Goal: Entertainment & Leisure: Consume media (video, audio)

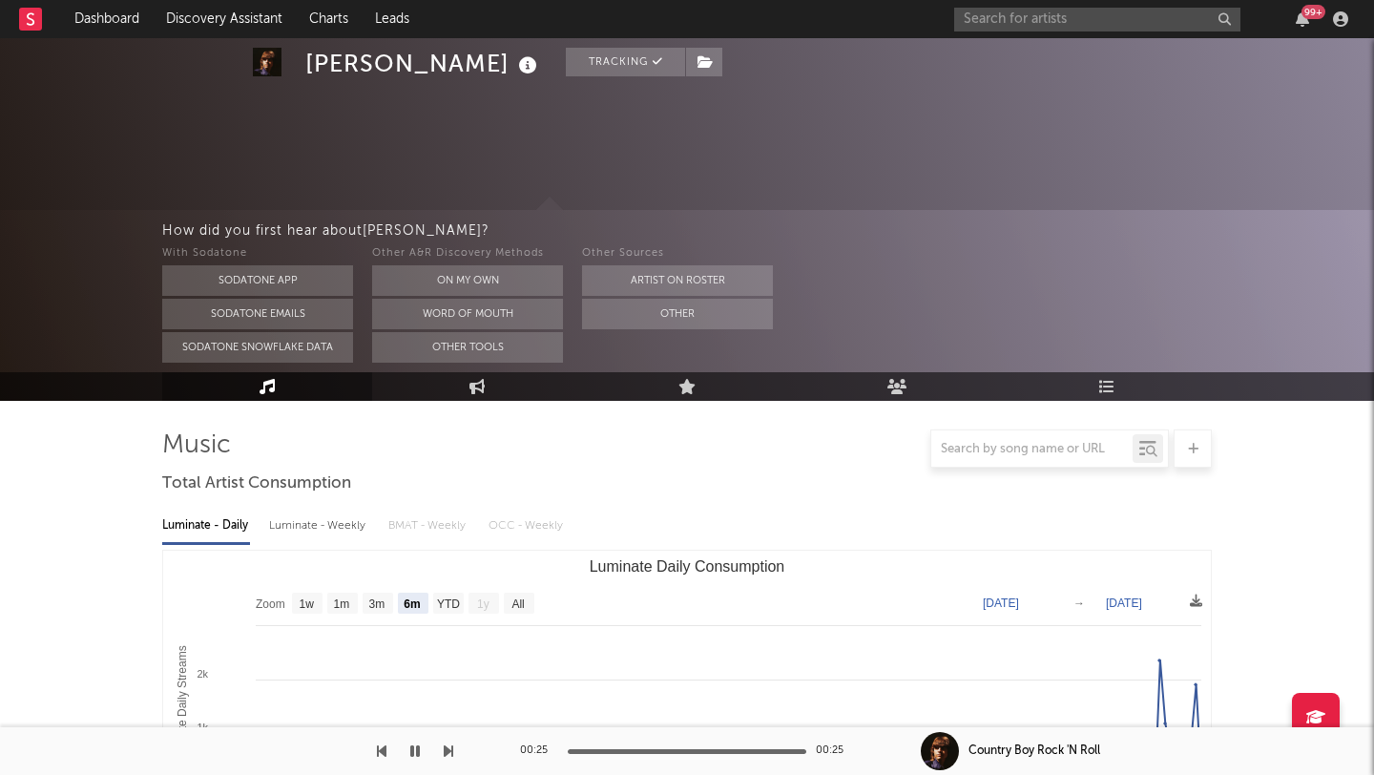
select select "6m"
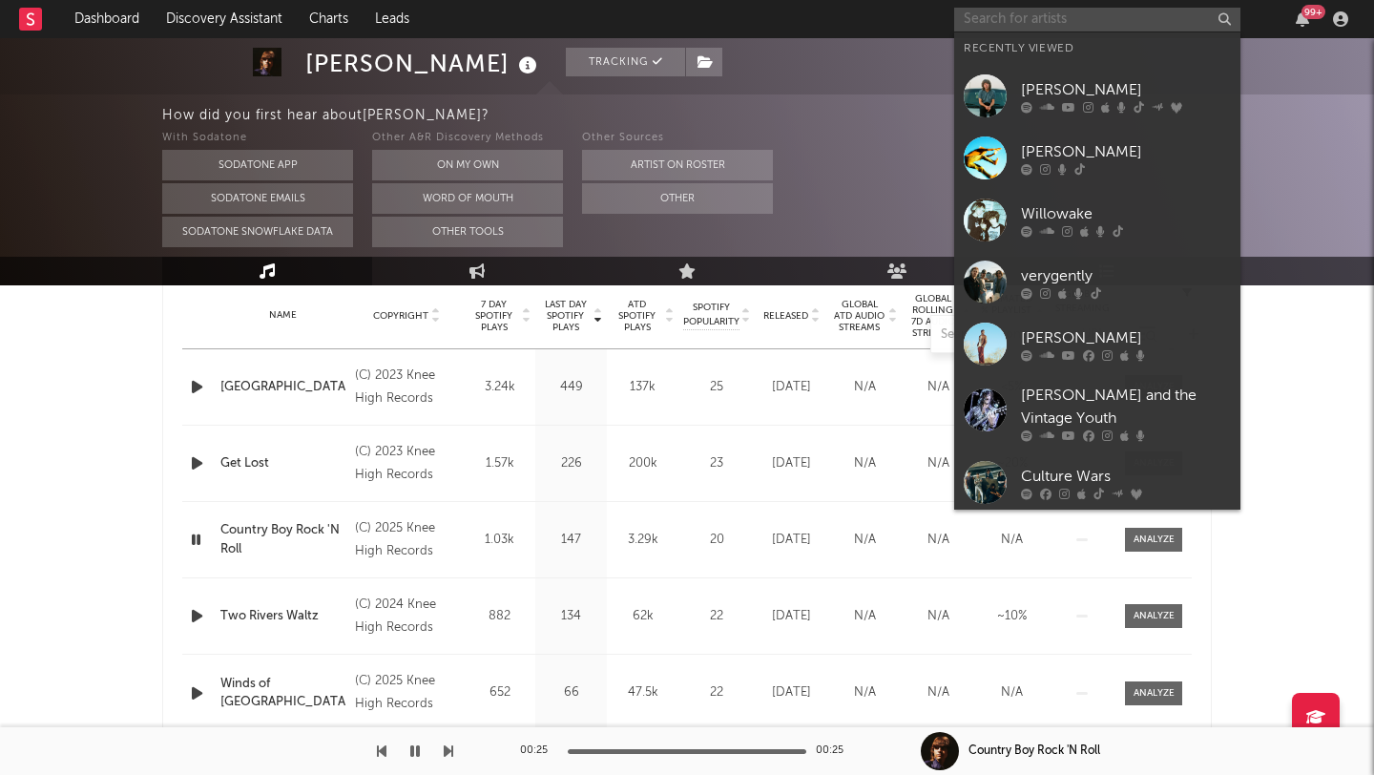
click at [1011, 23] on input "text" at bounding box center [1097, 20] width 286 height 24
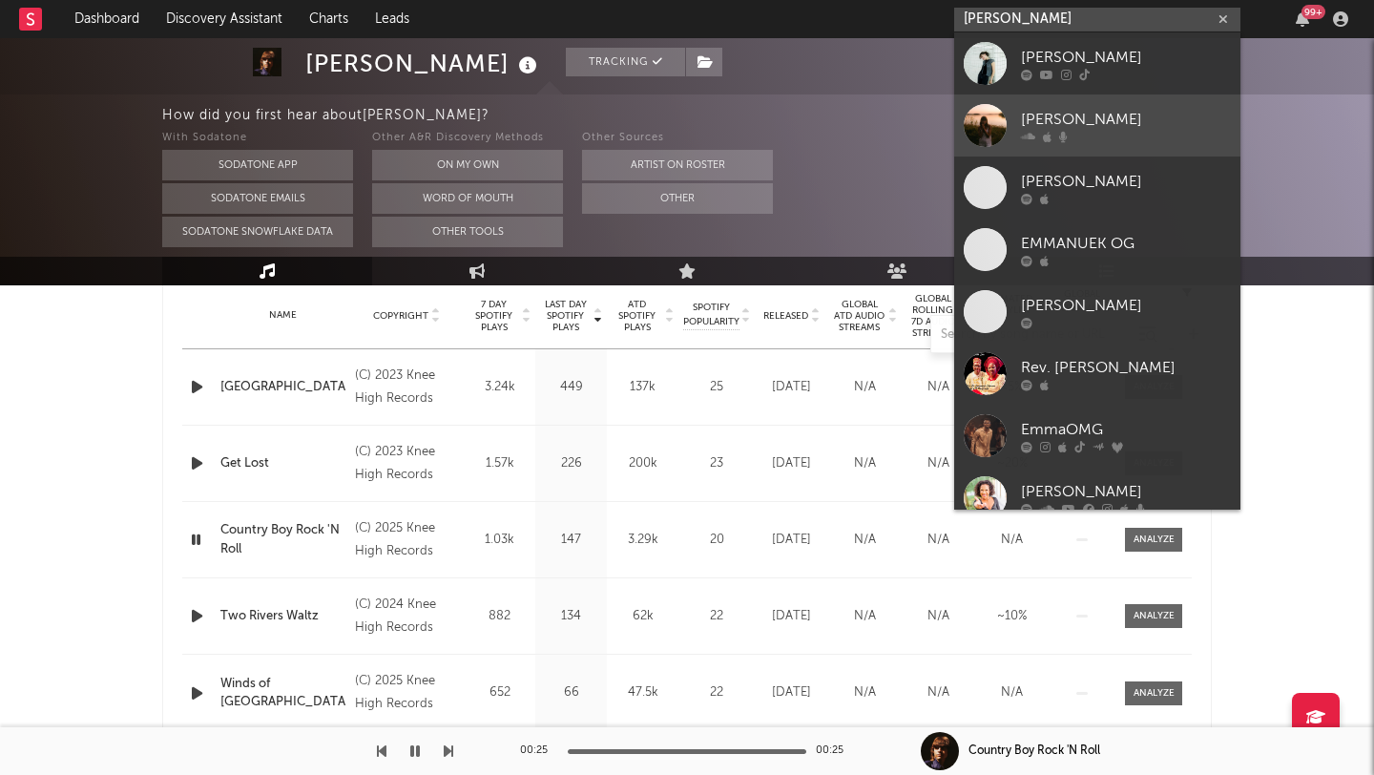
type input "[PERSON_NAME]"
click at [1052, 115] on div "[PERSON_NAME]" at bounding box center [1126, 119] width 210 height 23
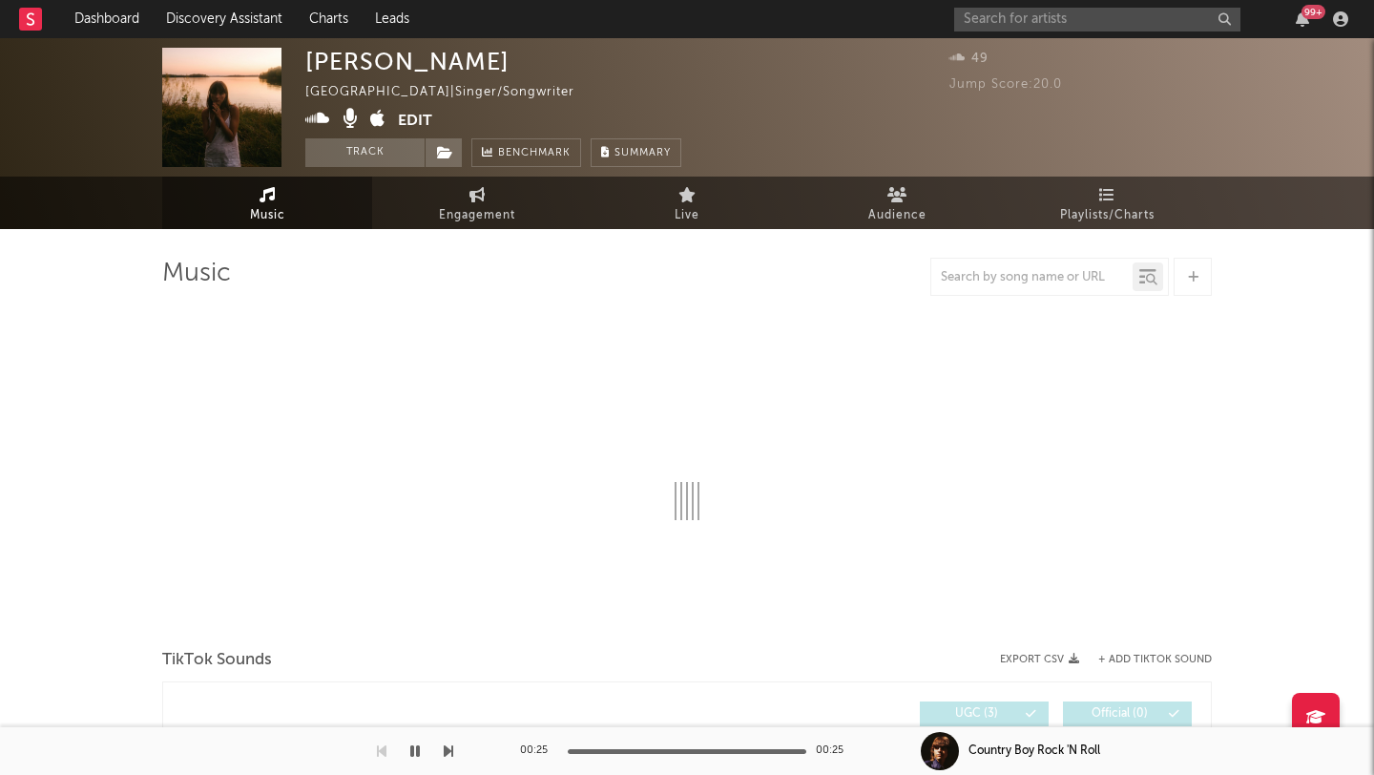
select select "1w"
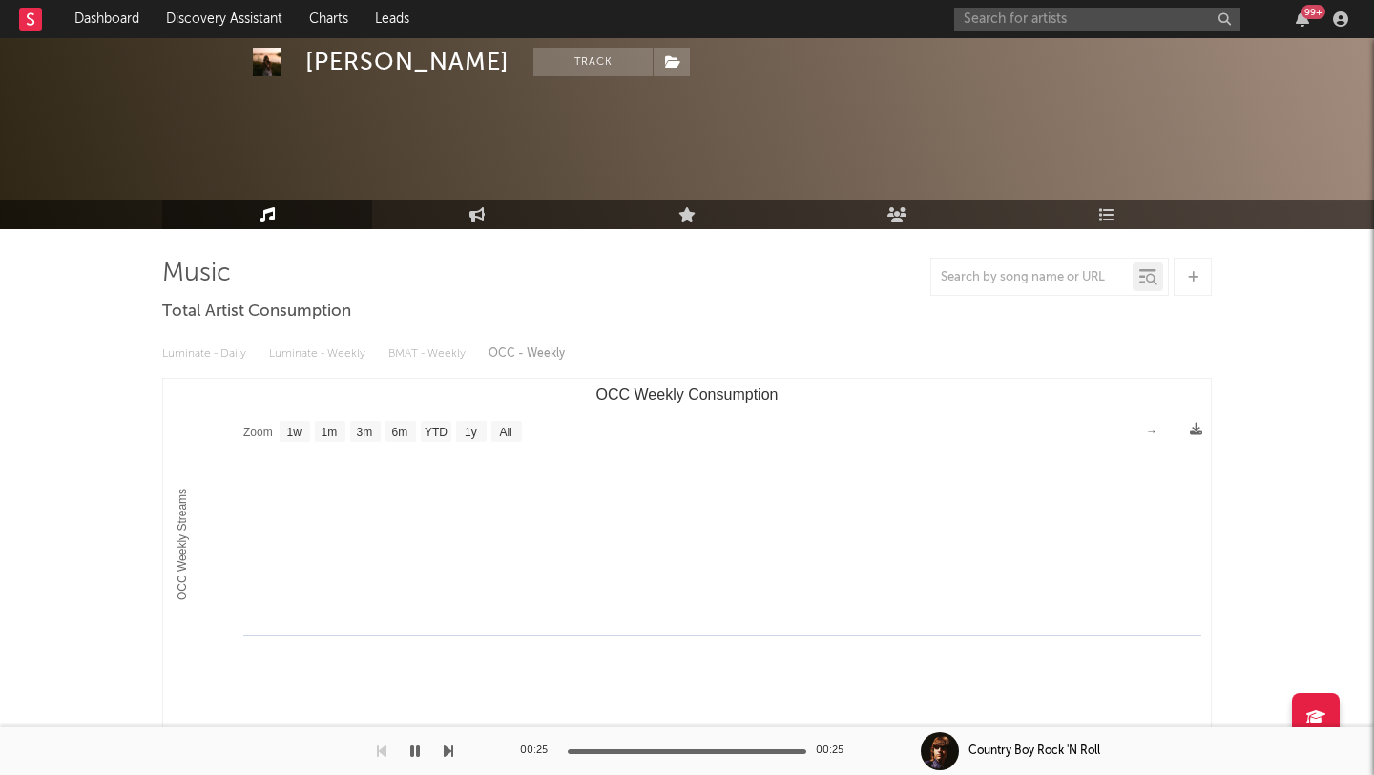
scroll to position [60, 0]
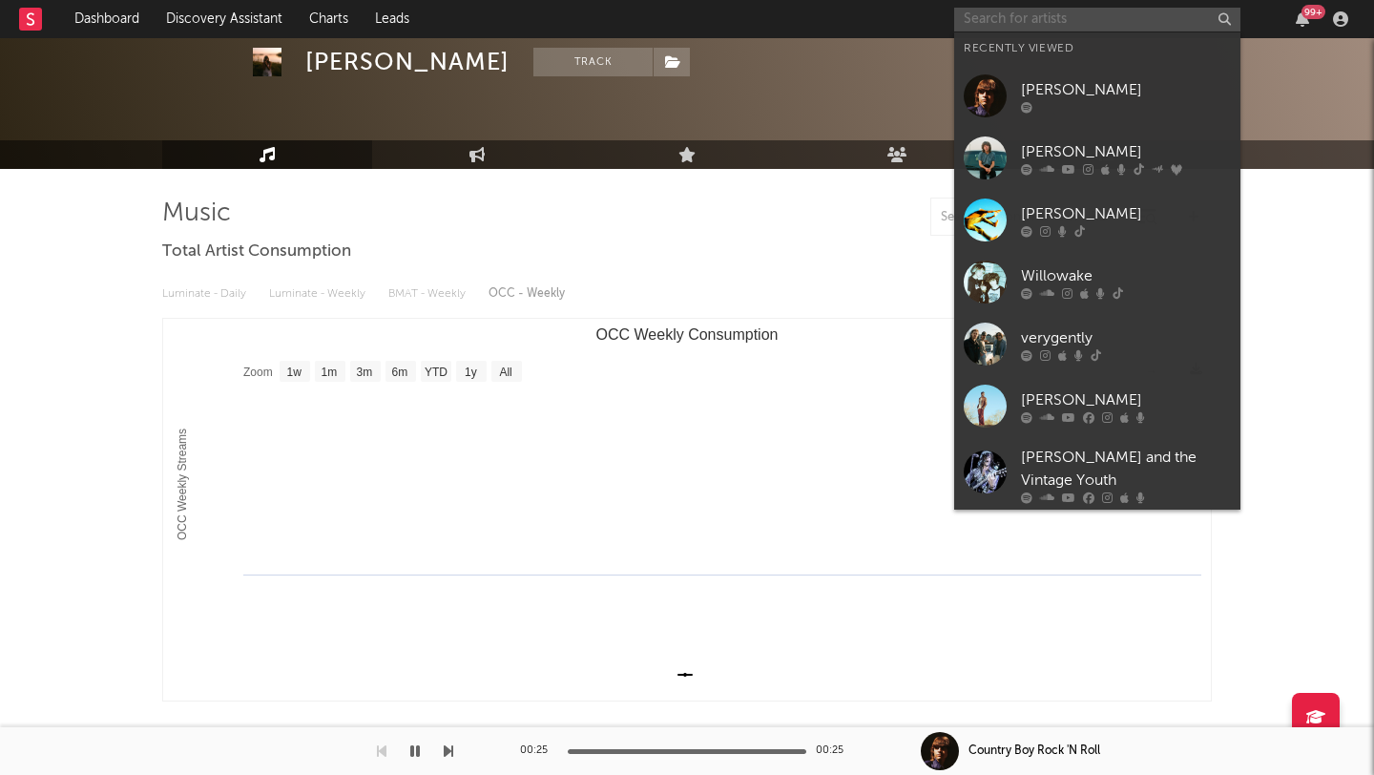
click at [993, 21] on input "text" at bounding box center [1097, 20] width 286 height 24
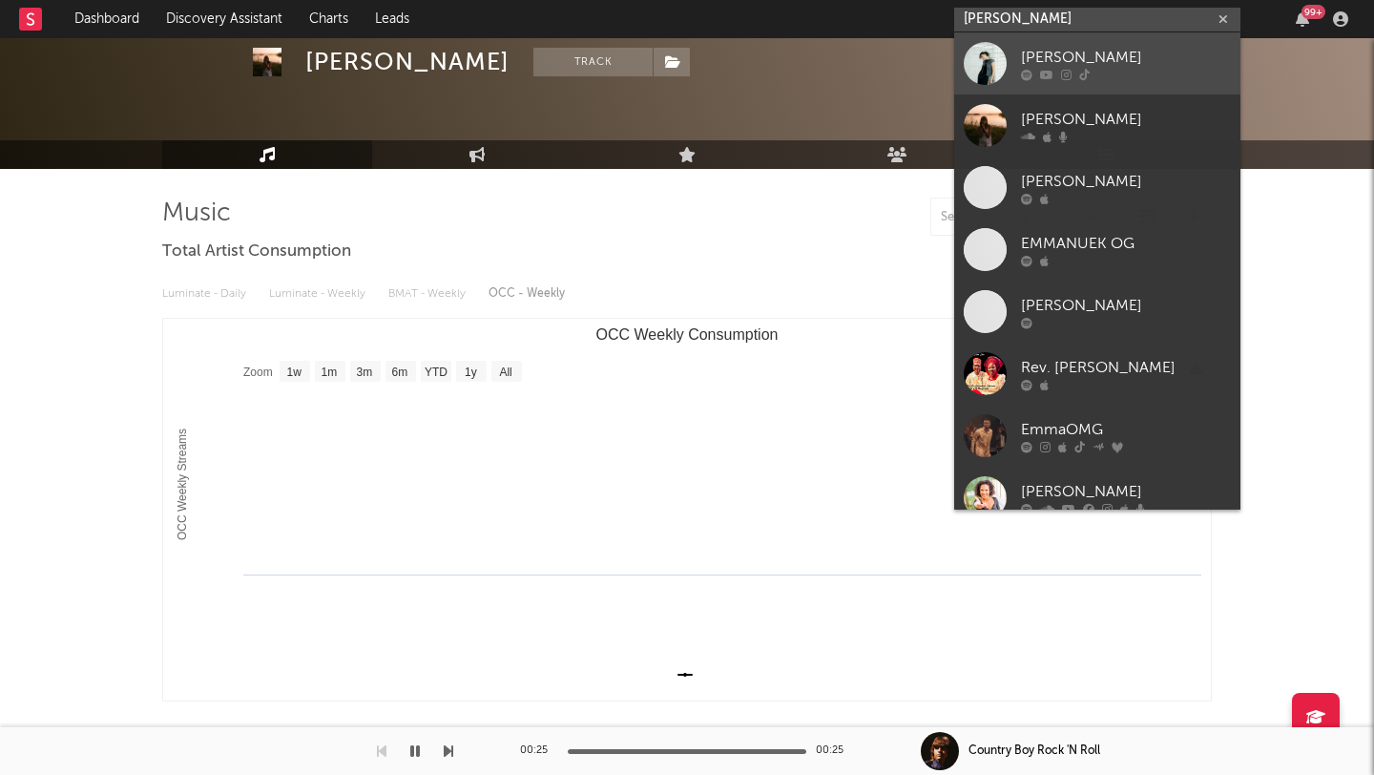
type input "[PERSON_NAME]"
click at [1013, 54] on link "[PERSON_NAME]" at bounding box center [1097, 63] width 286 height 62
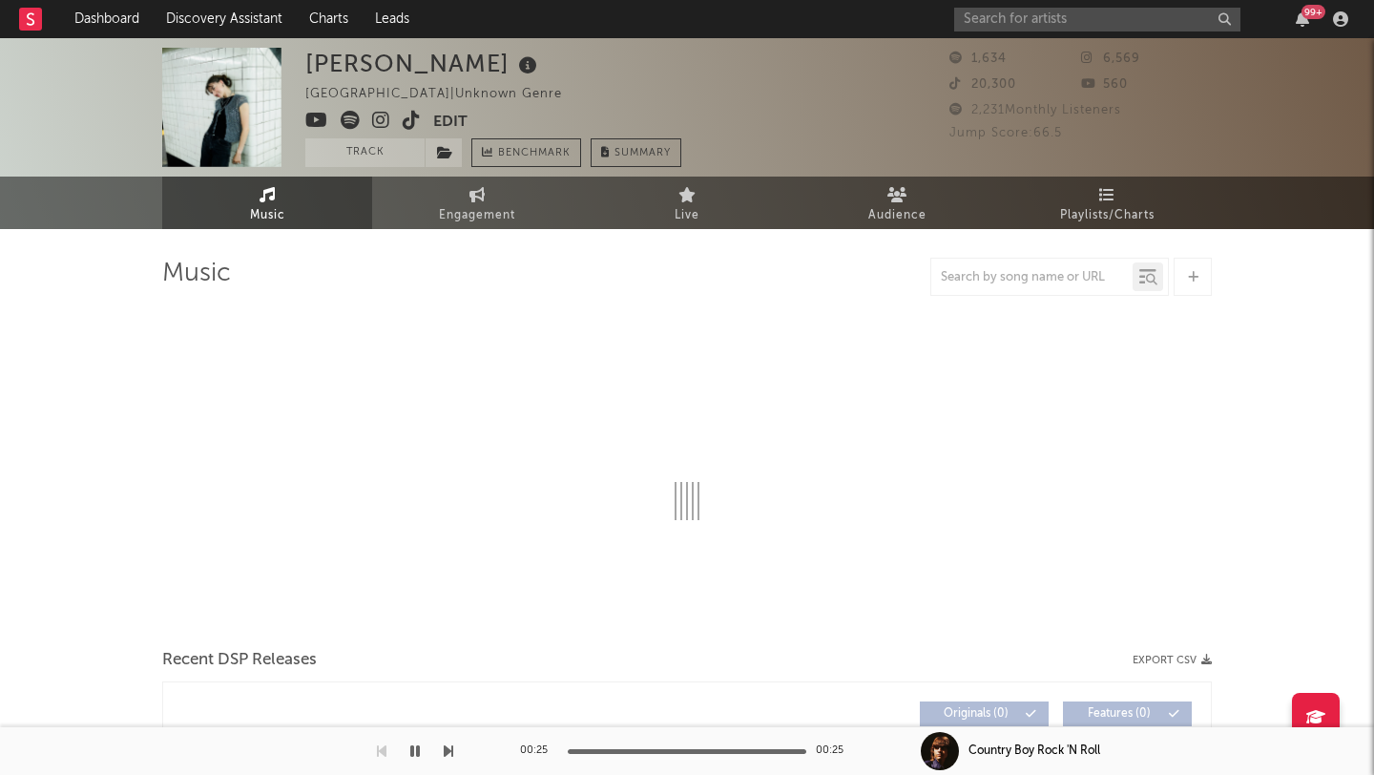
select select "6m"
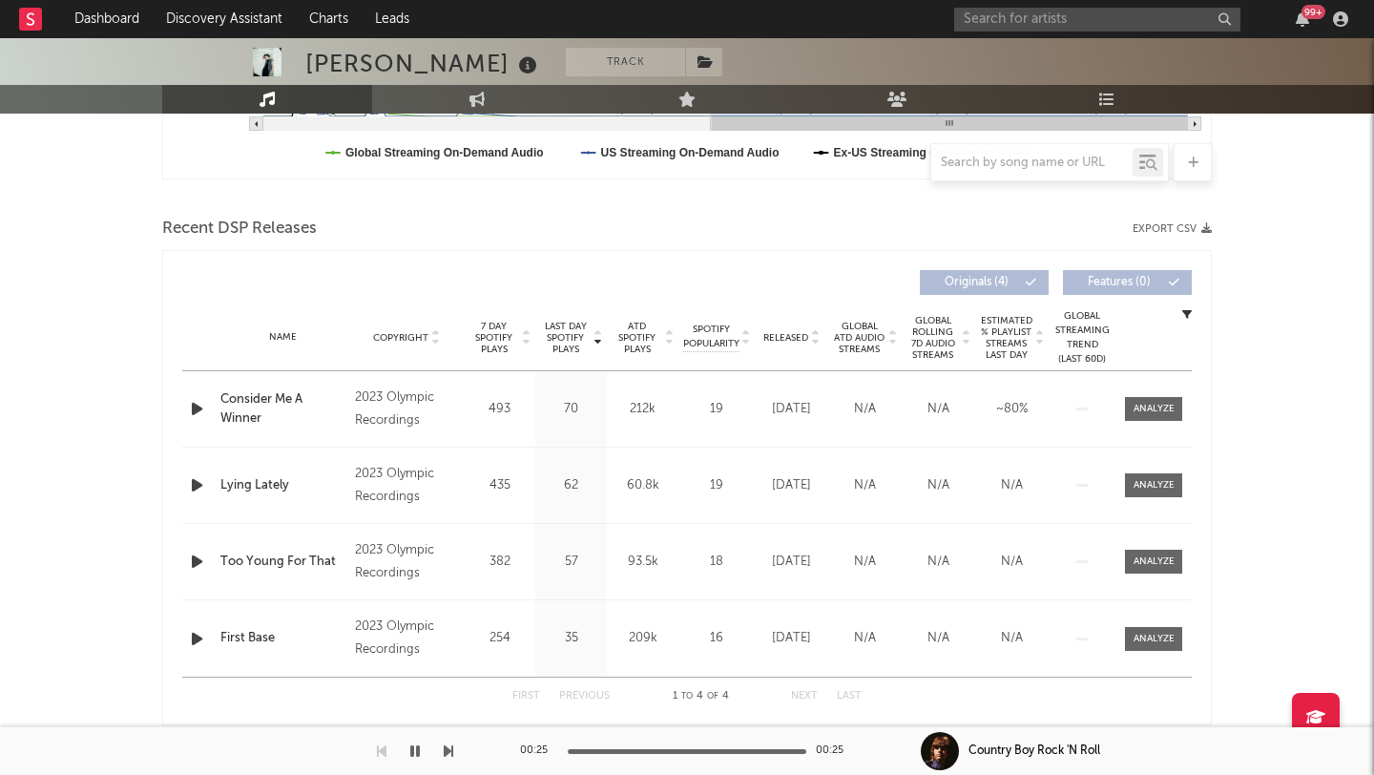
scroll to position [590, 0]
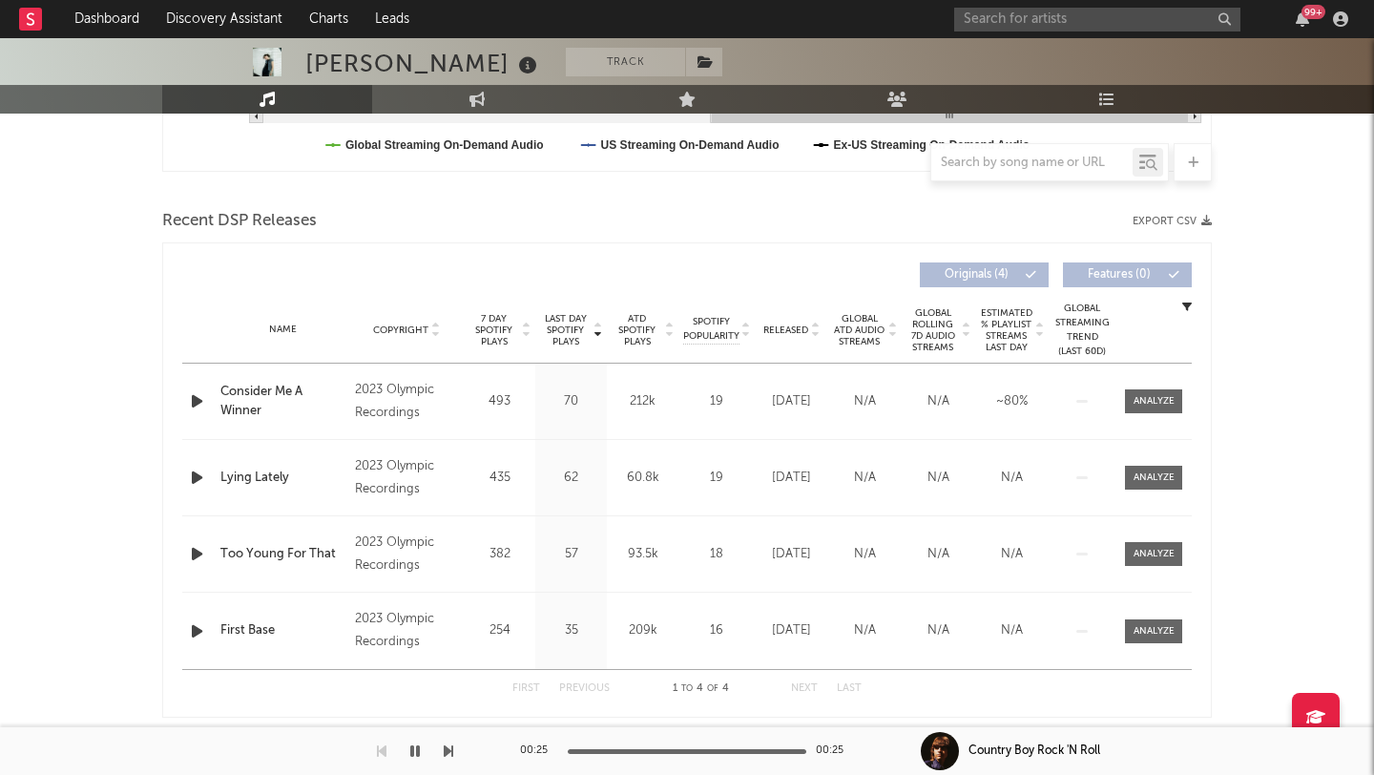
click at [195, 403] on icon "button" at bounding box center [197, 401] width 20 height 24
click at [197, 483] on icon "button" at bounding box center [197, 478] width 20 height 24
click at [198, 553] on icon "button" at bounding box center [197, 554] width 20 height 24
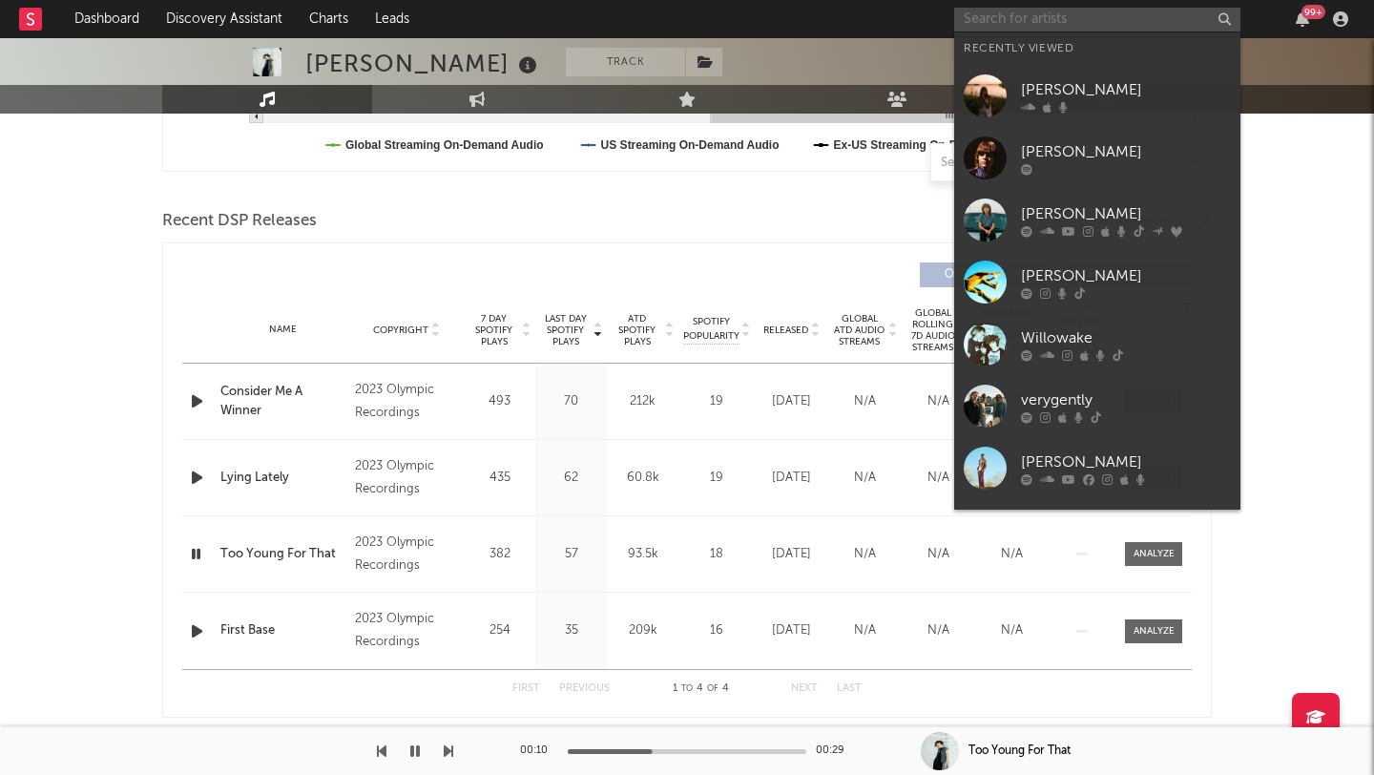
click at [999, 11] on input "text" at bounding box center [1097, 20] width 286 height 24
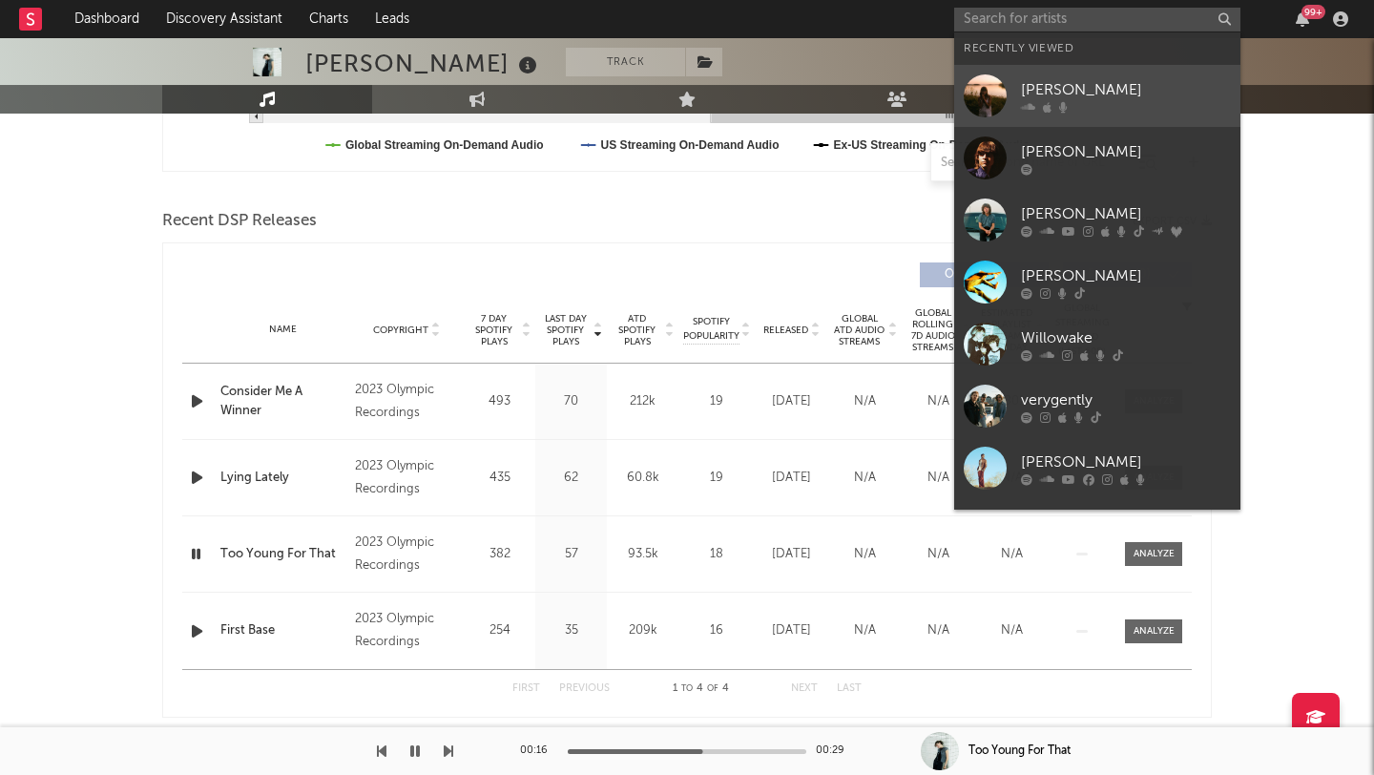
click at [1090, 85] on div "[PERSON_NAME]" at bounding box center [1126, 89] width 210 height 23
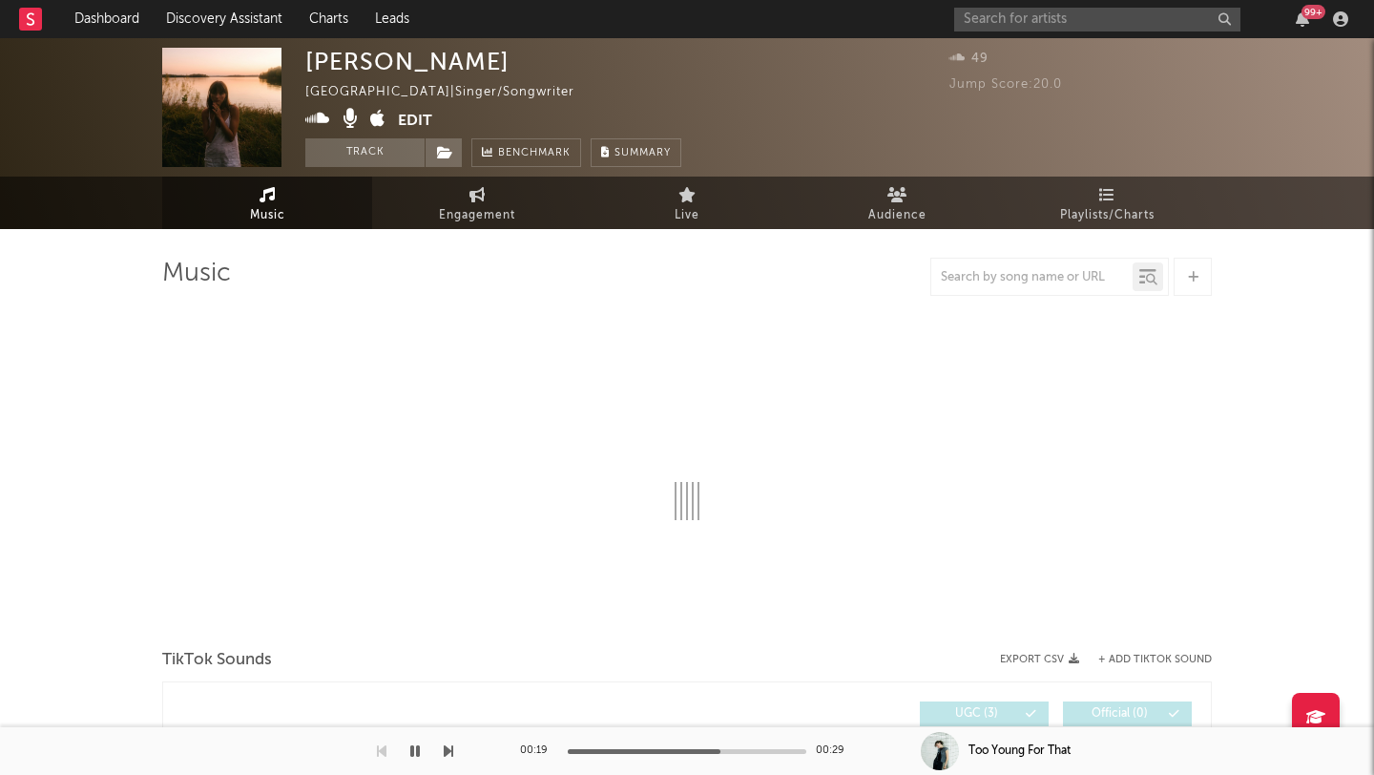
select select "1w"
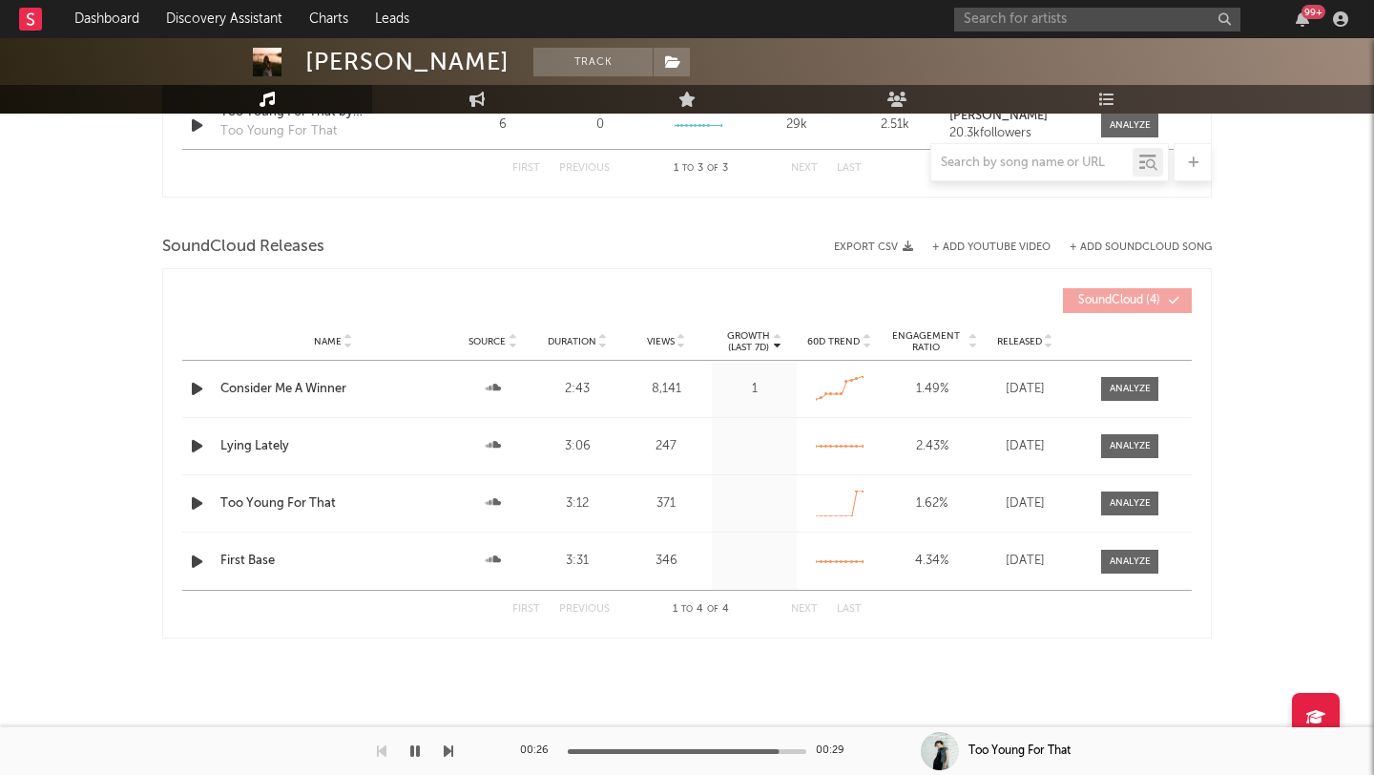
scroll to position [934, 0]
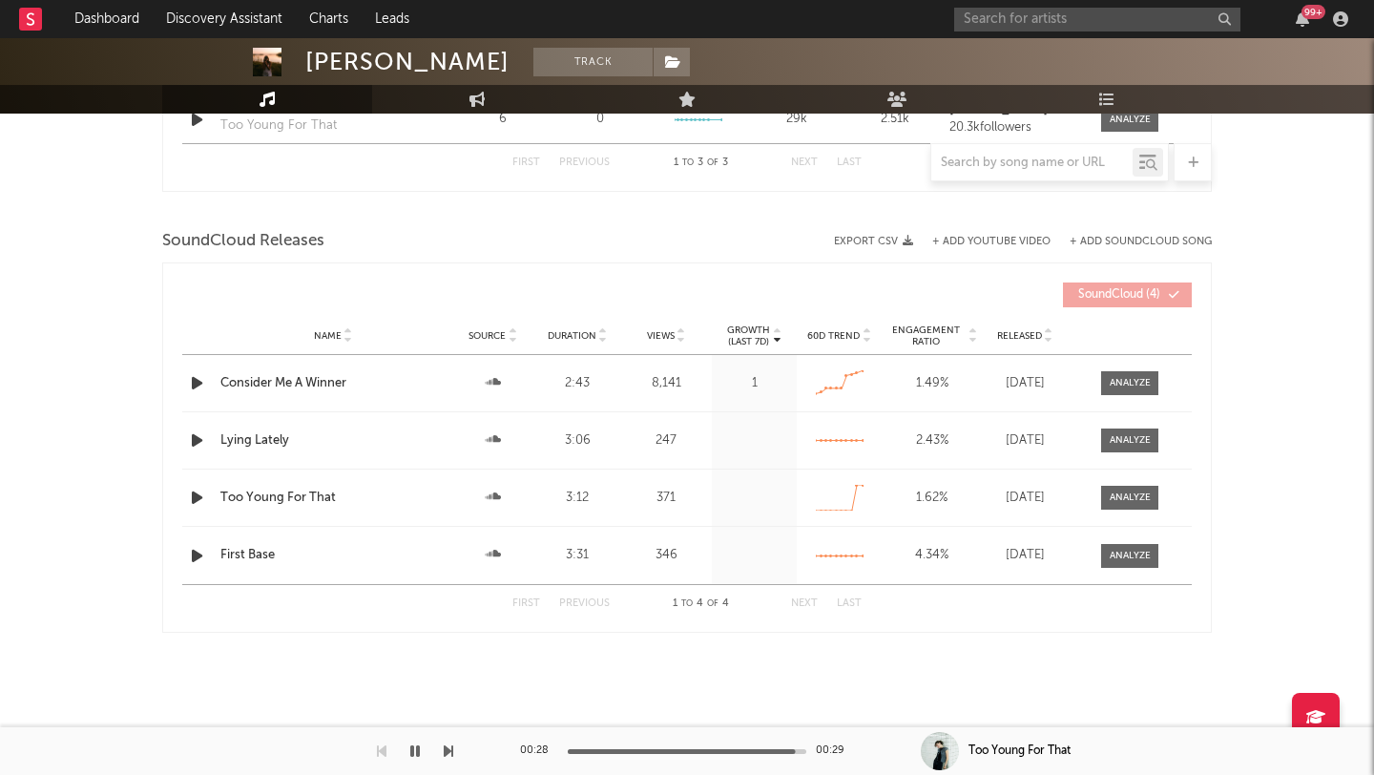
click at [194, 381] on icon "button" at bounding box center [197, 383] width 20 height 24
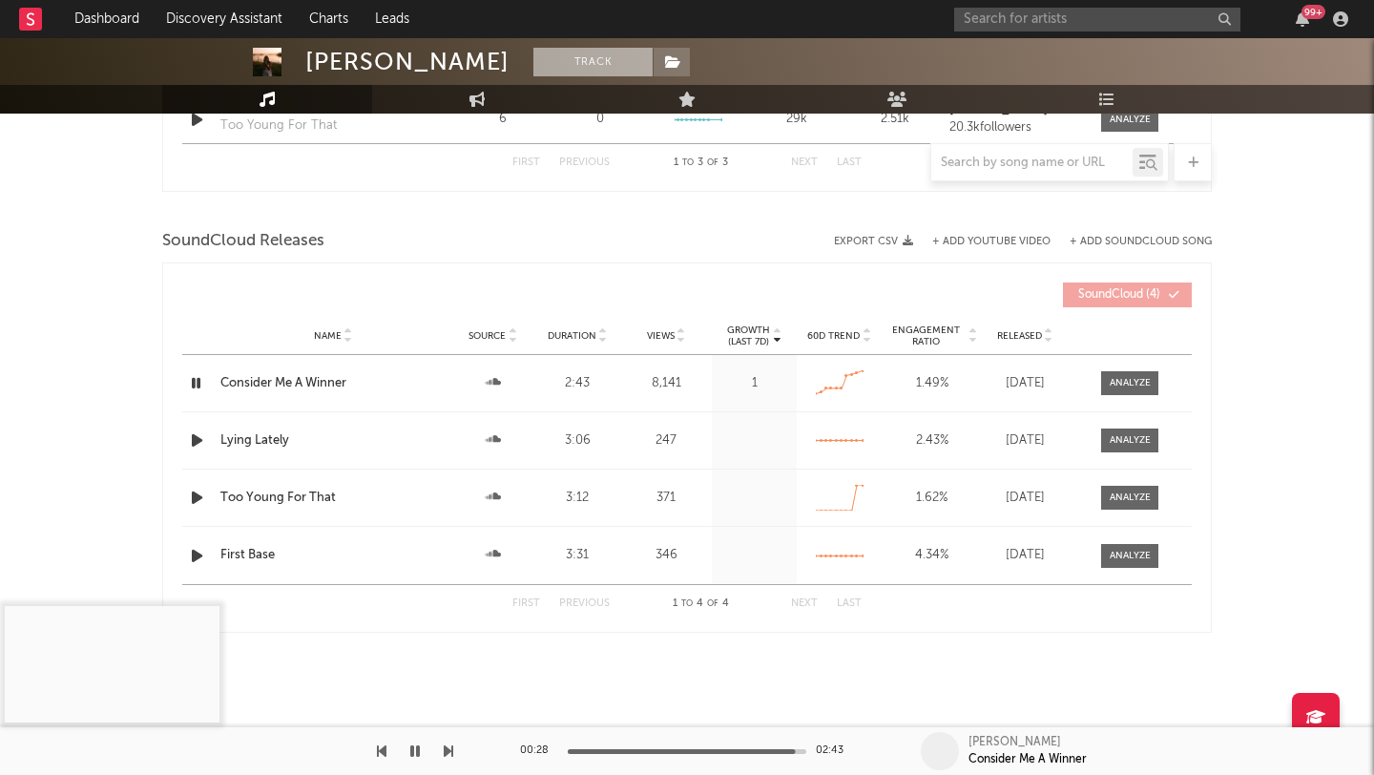
click at [548, 62] on button "Track" at bounding box center [592, 62] width 119 height 29
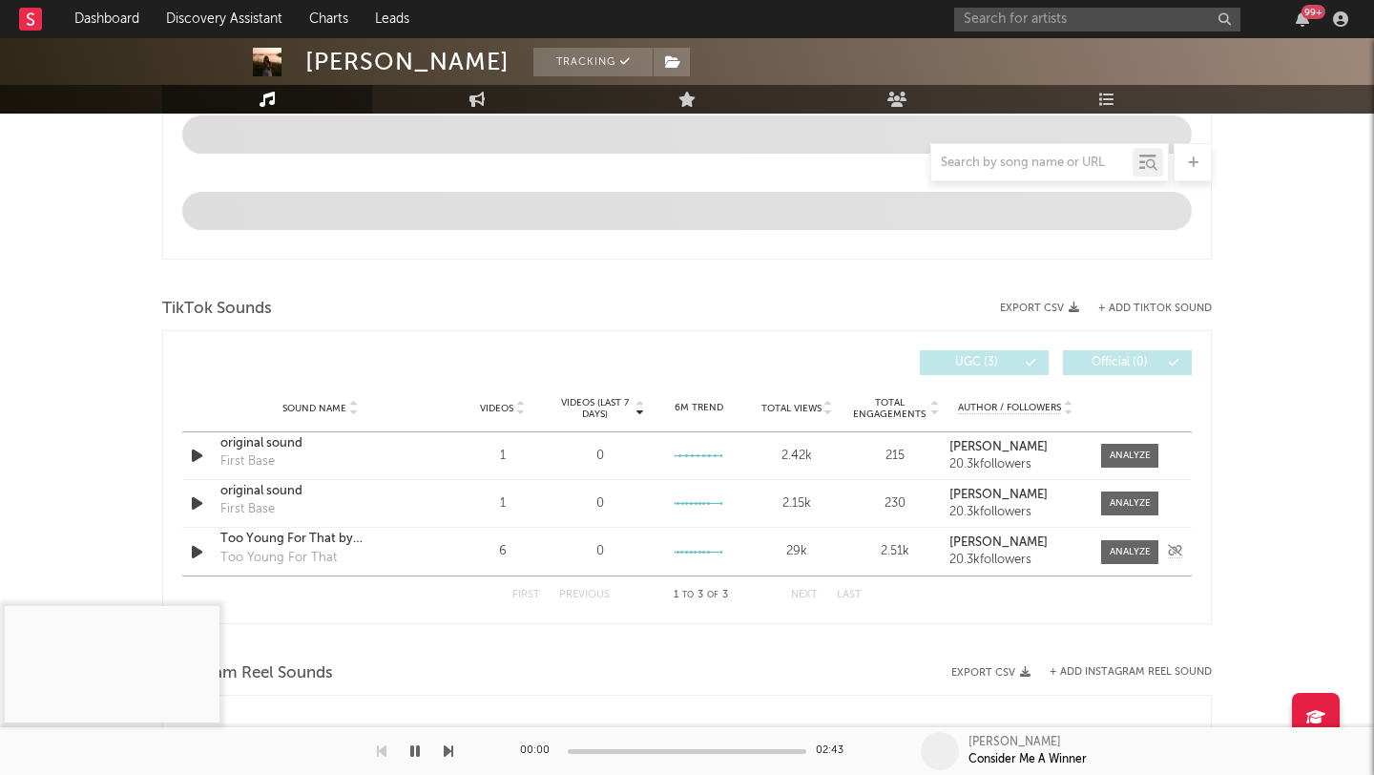
select select "1w"
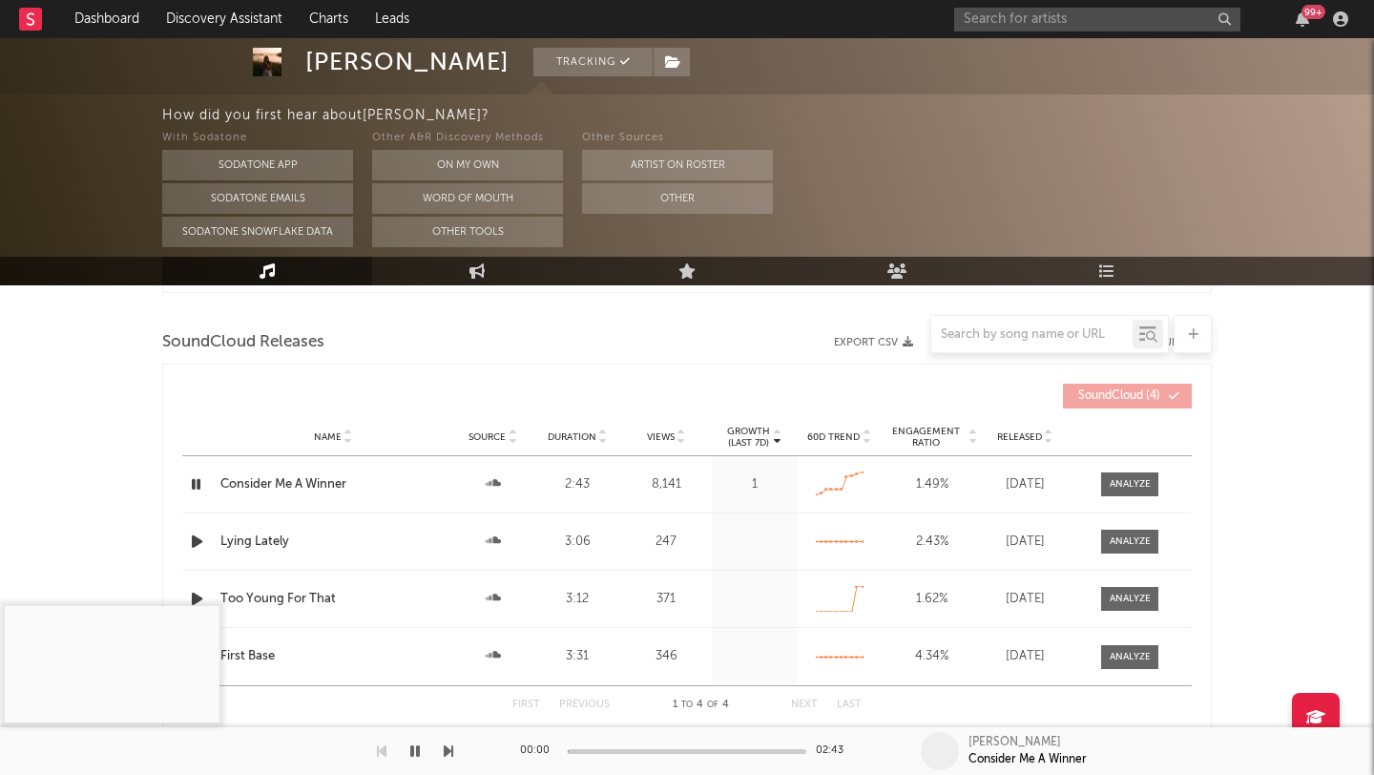
scroll to position [1107, 0]
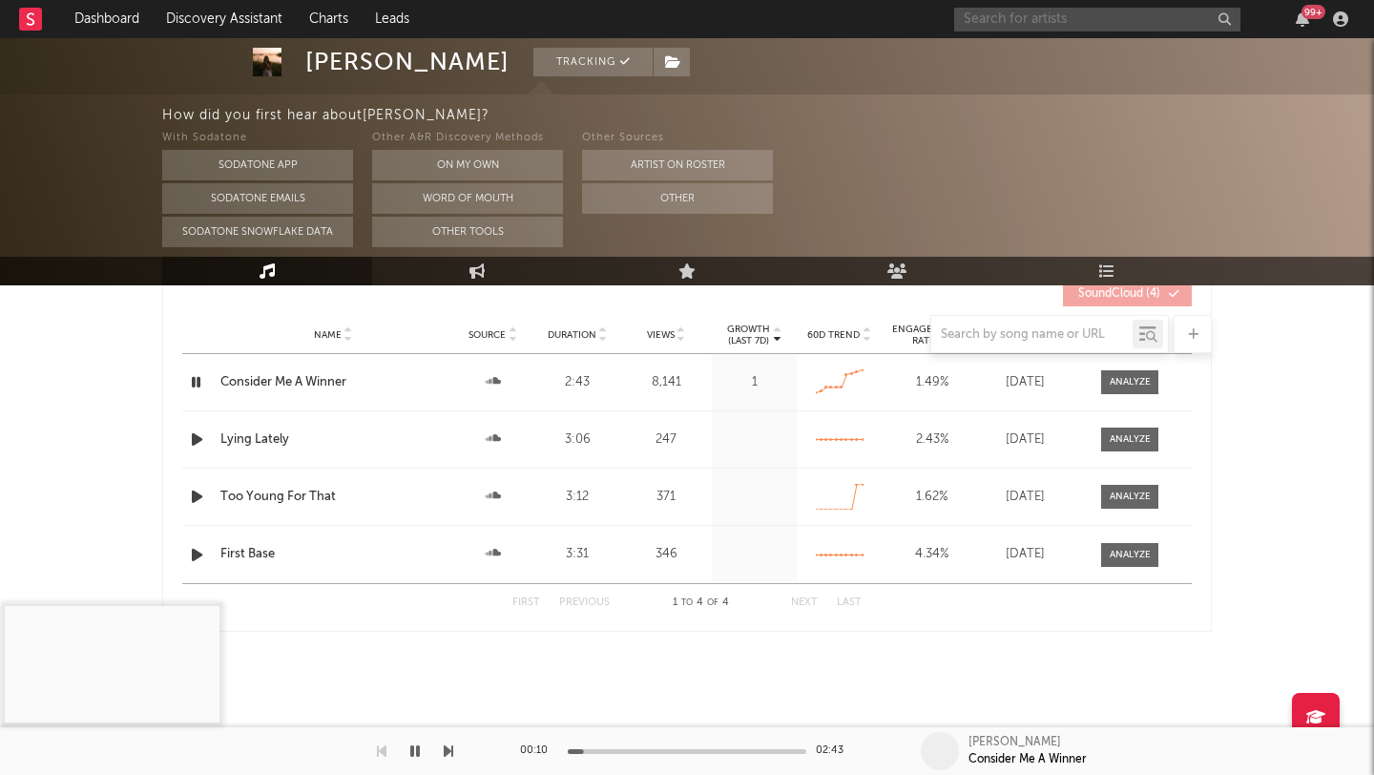
click at [1007, 20] on input "text" at bounding box center [1097, 20] width 286 height 24
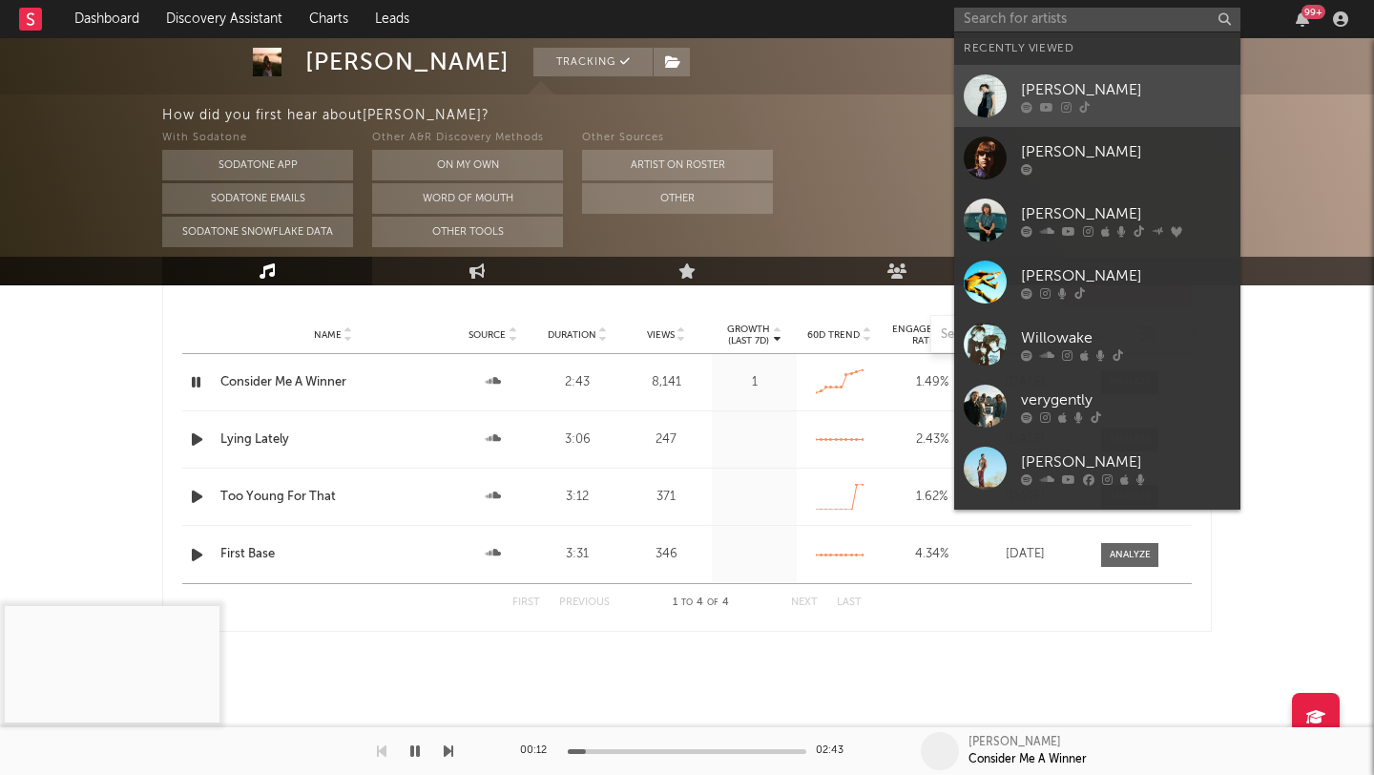
click at [1025, 82] on div "[PERSON_NAME]" at bounding box center [1126, 89] width 210 height 23
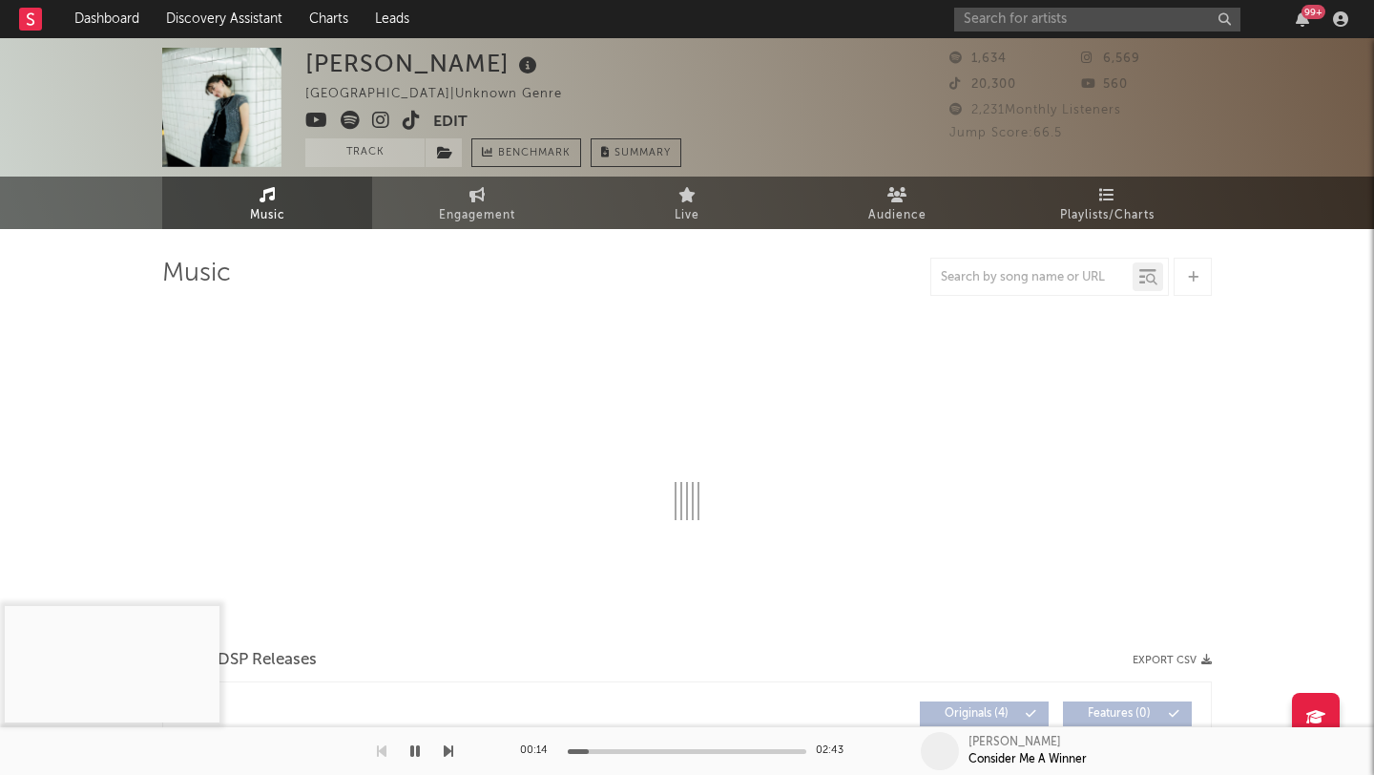
select select "6m"
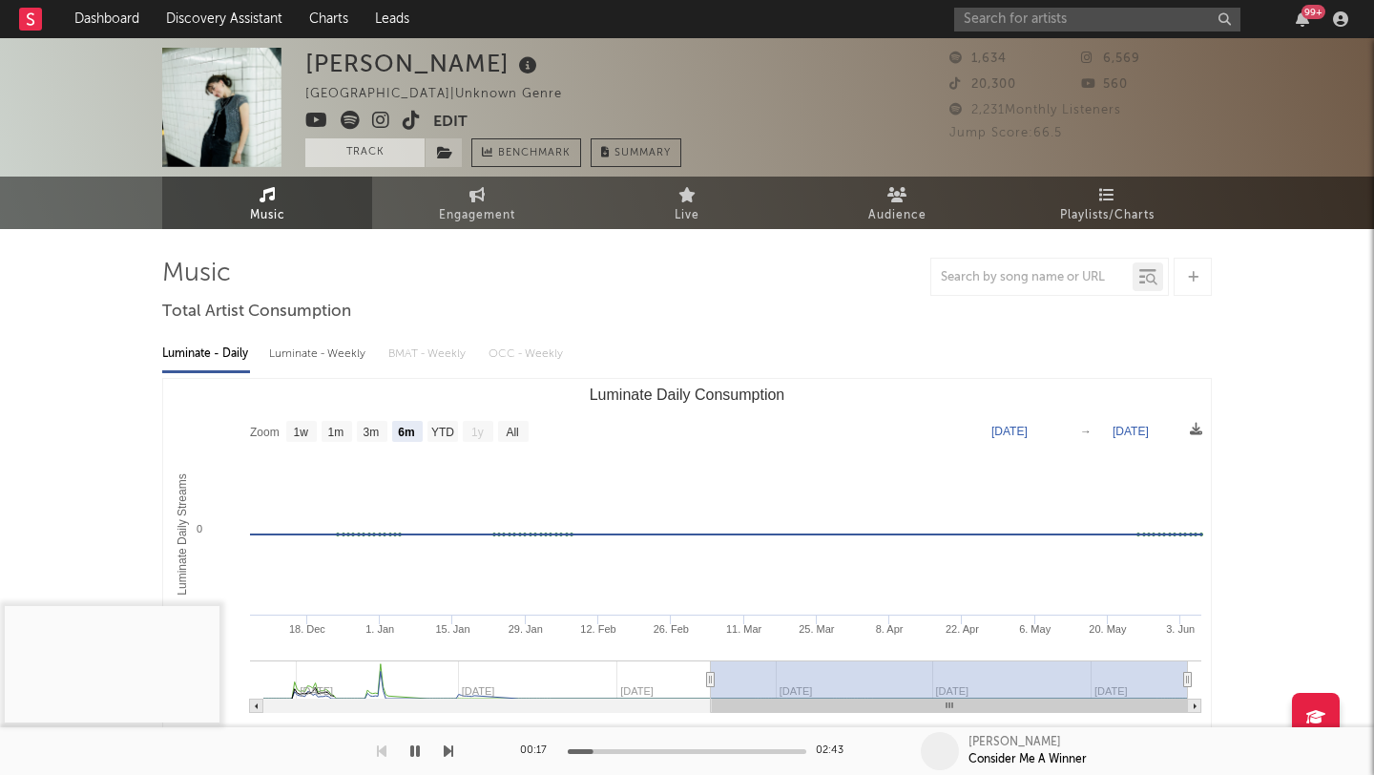
click at [374, 147] on button "Track" at bounding box center [364, 152] width 119 height 29
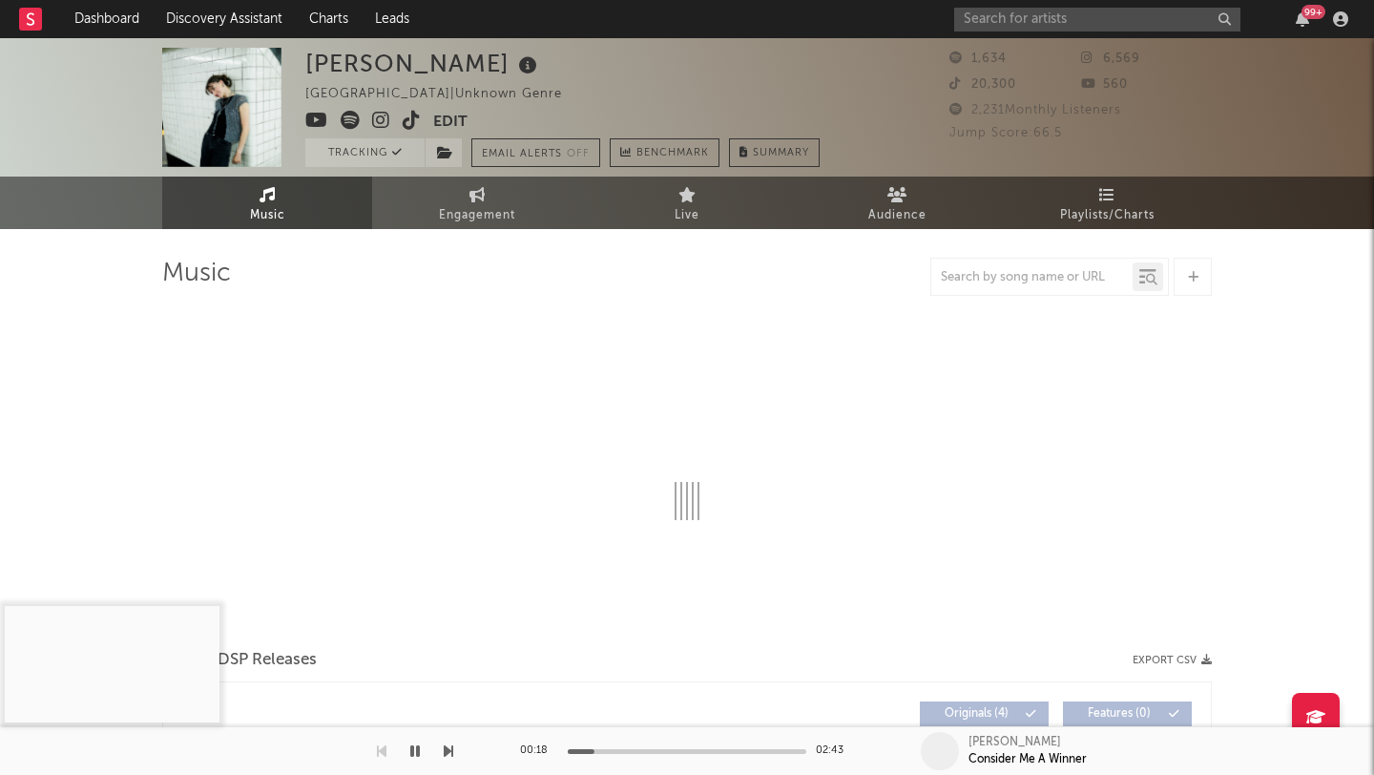
select select "6m"
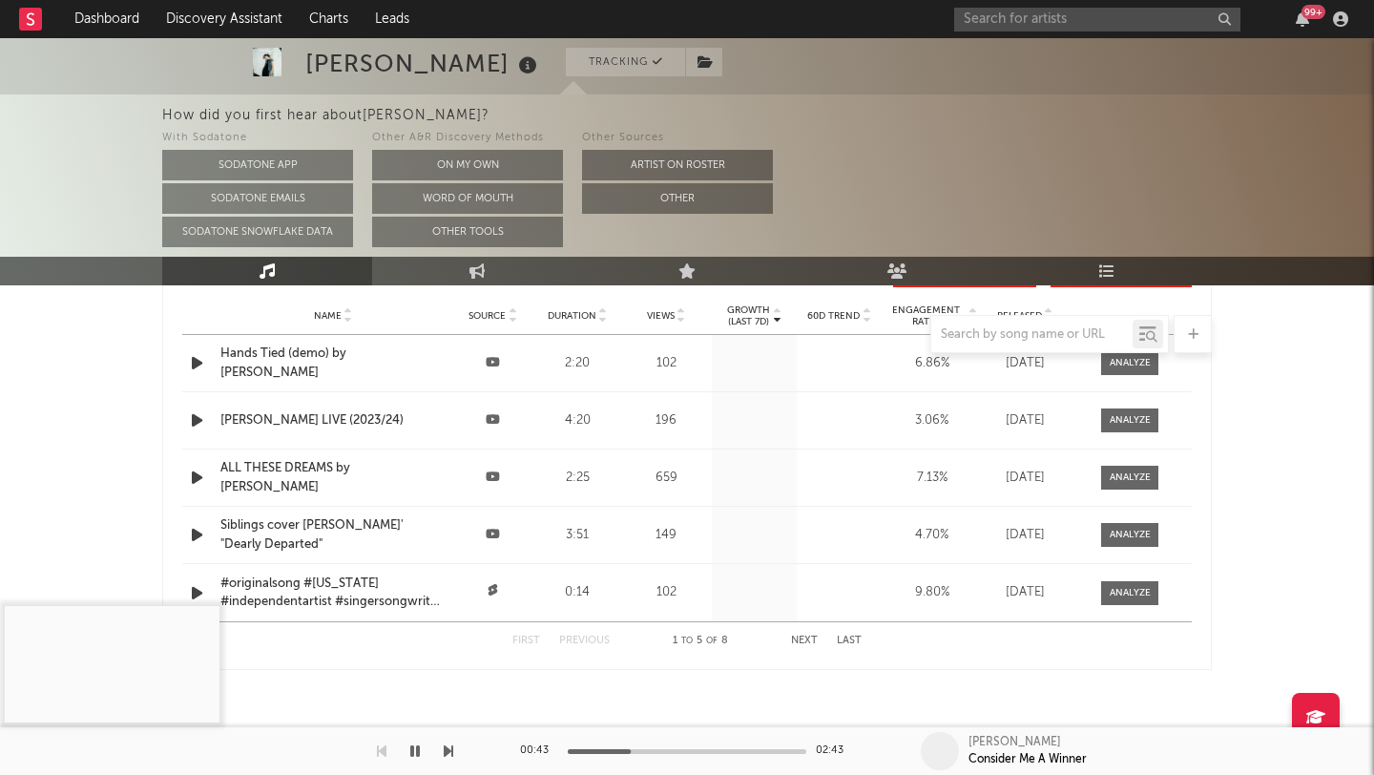
scroll to position [2146, 0]
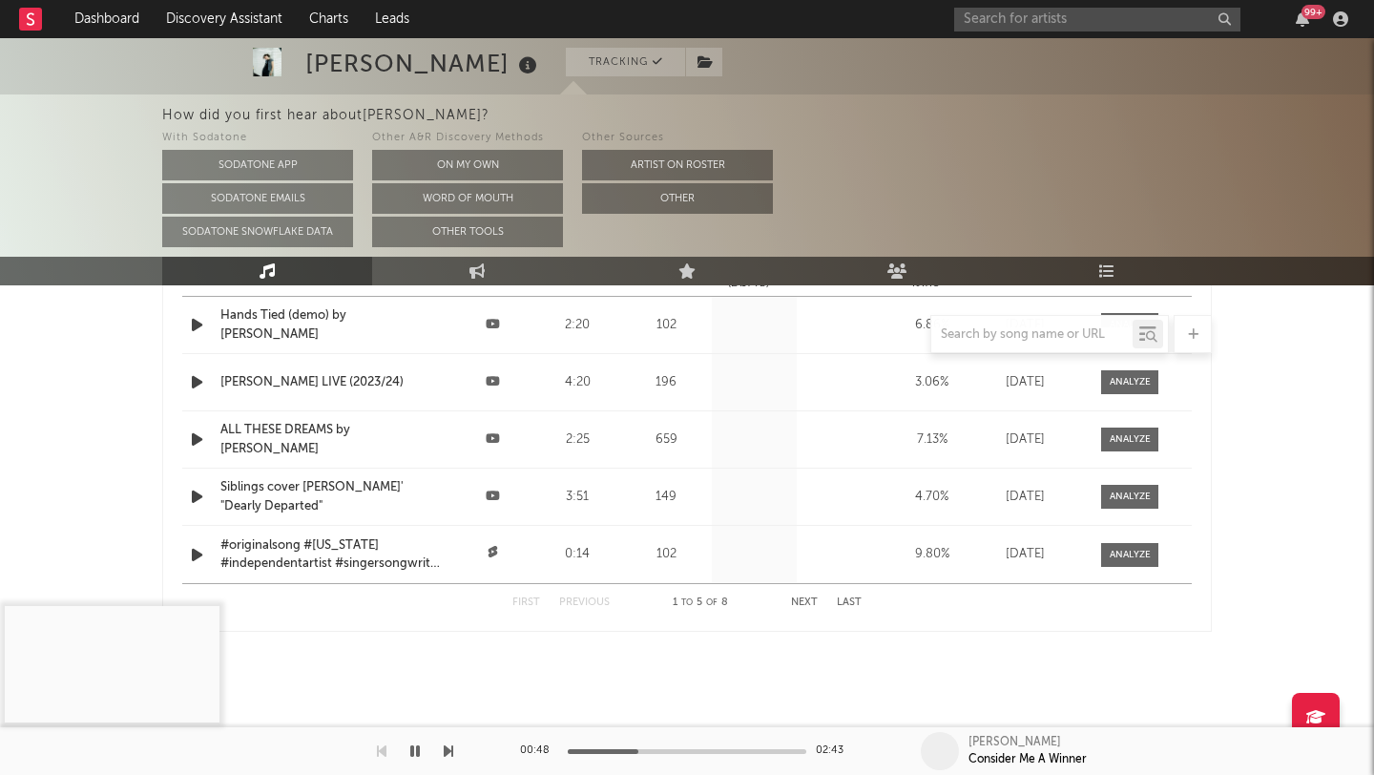
click at [490, 383] on icon at bounding box center [493, 381] width 14 height 12
click at [494, 381] on icon at bounding box center [493, 381] width 14 height 12
click at [191, 380] on icon "button" at bounding box center [197, 382] width 20 height 24
click at [197, 495] on icon "button" at bounding box center [197, 497] width 20 height 24
click at [198, 555] on icon "button" at bounding box center [197, 555] width 20 height 24
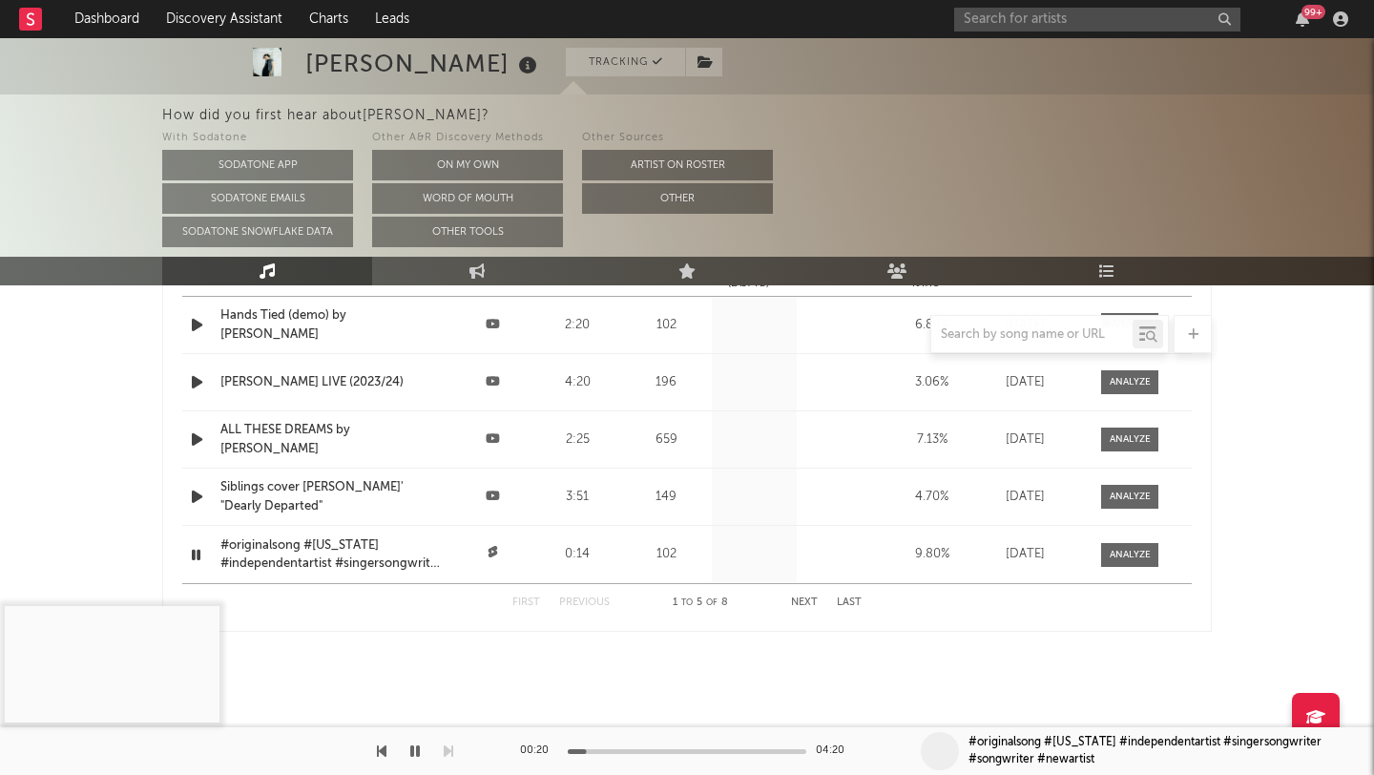
click at [198, 323] on div at bounding box center [687, 334] width 1050 height 38
click at [196, 330] on div at bounding box center [687, 334] width 1050 height 38
click at [196, 329] on div at bounding box center [687, 334] width 1050 height 38
click at [192, 381] on icon "button" at bounding box center [197, 382] width 20 height 24
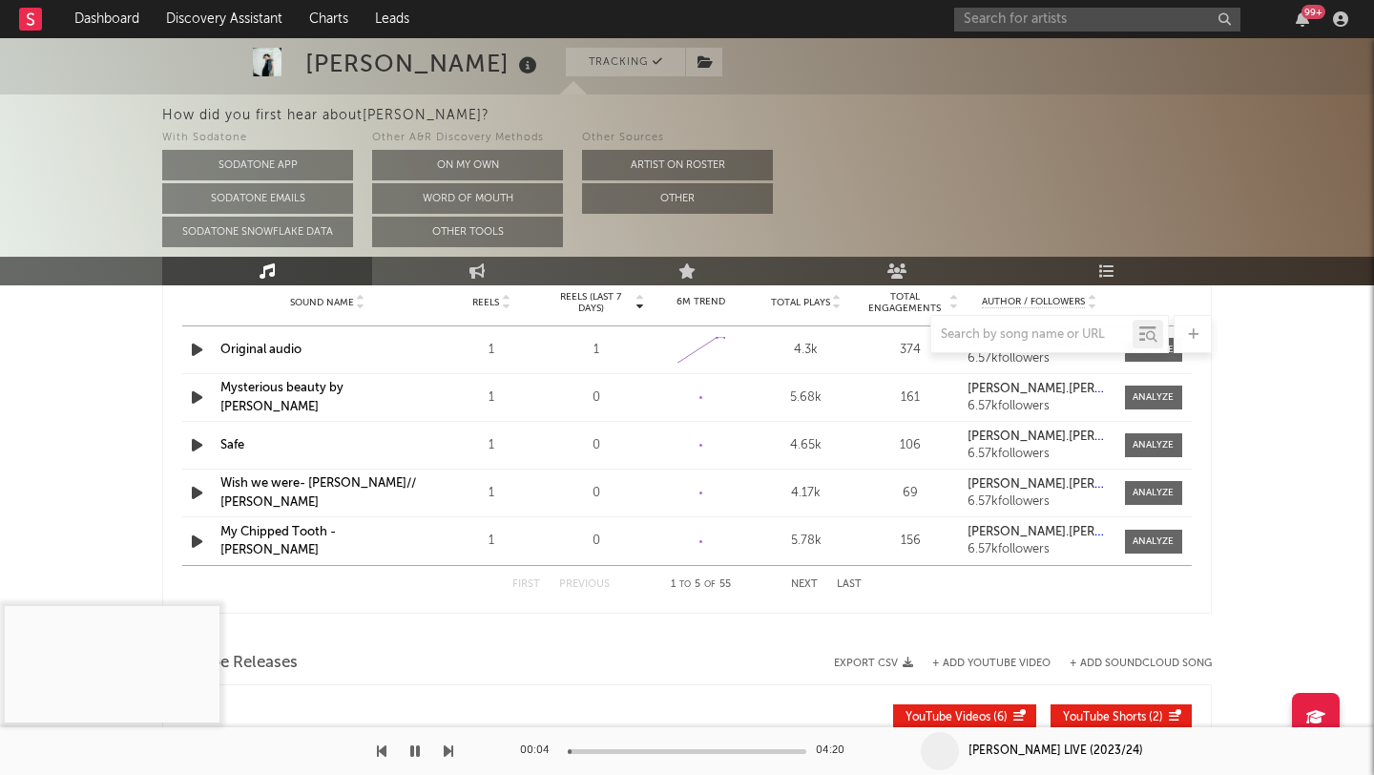
scroll to position [1663, 0]
click at [196, 444] on icon "button" at bounding box center [197, 447] width 20 height 24
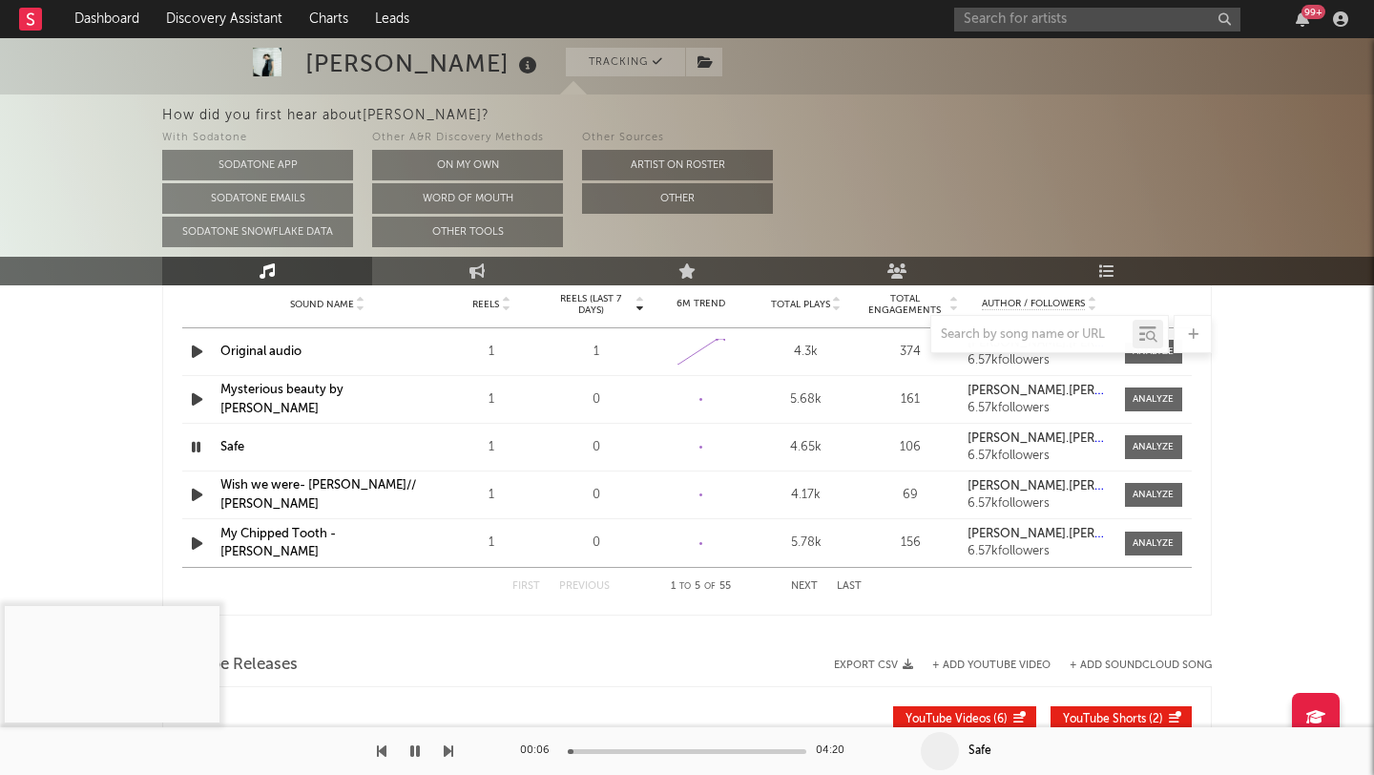
click at [194, 396] on icon "button" at bounding box center [197, 399] width 20 height 24
click at [197, 545] on icon "button" at bounding box center [197, 543] width 20 height 24
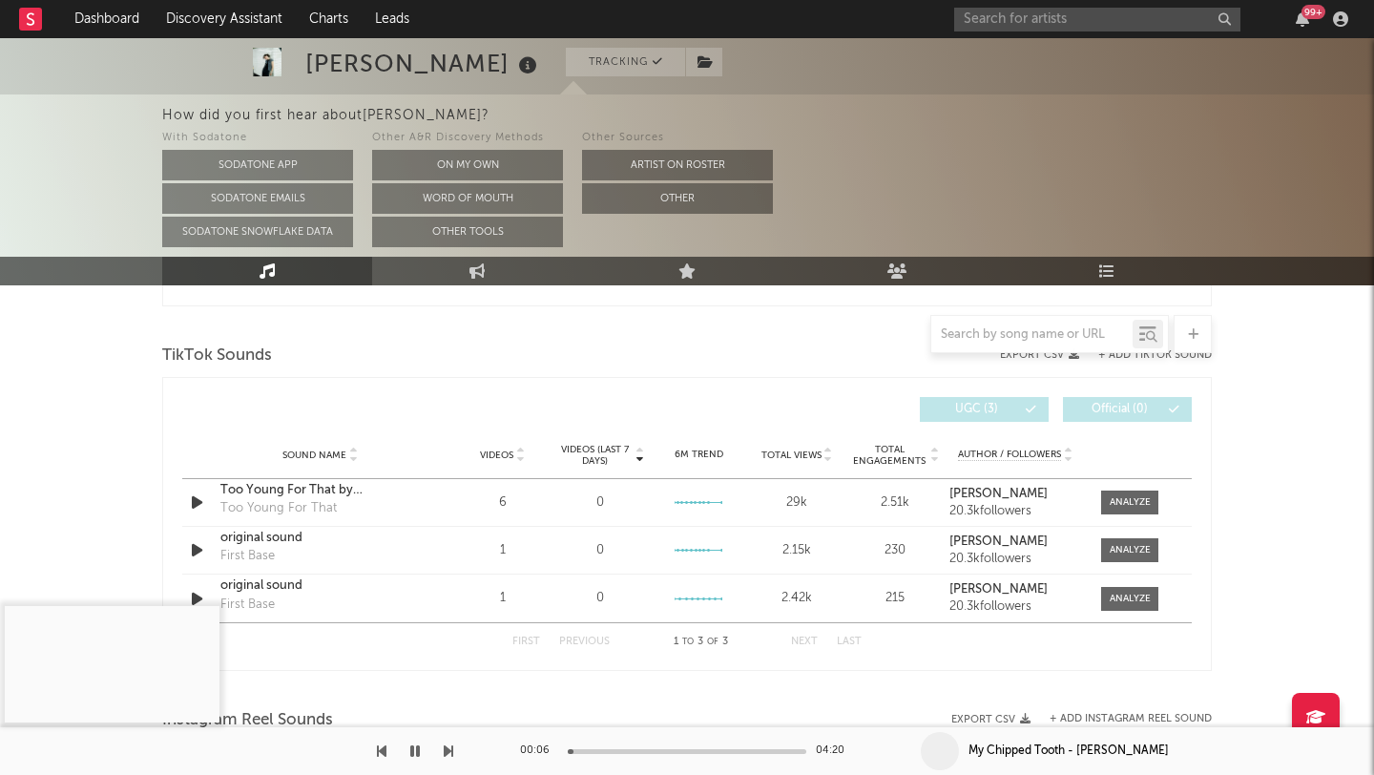
scroll to position [1175, 0]
click at [196, 498] on icon "button" at bounding box center [197, 501] width 20 height 24
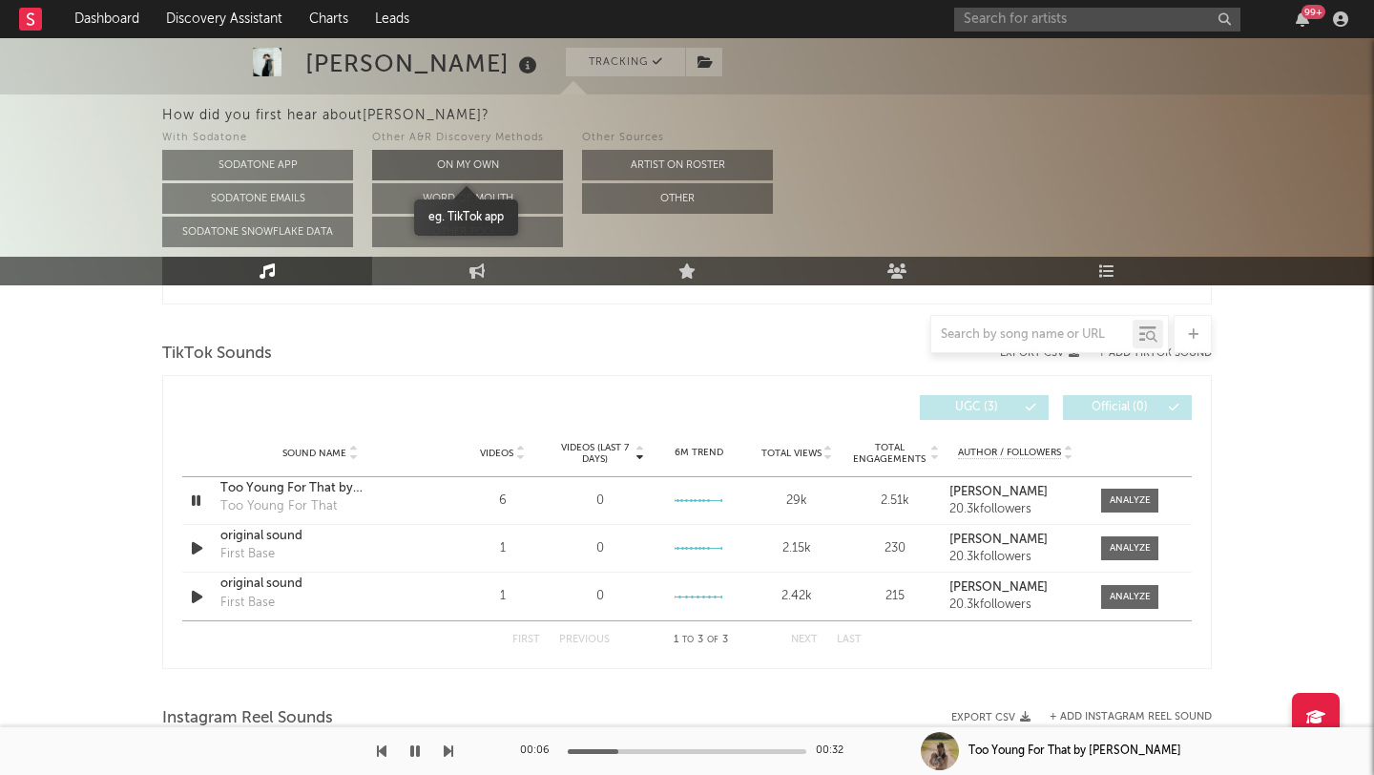
click at [422, 164] on button "On My Own" at bounding box center [467, 165] width 191 height 31
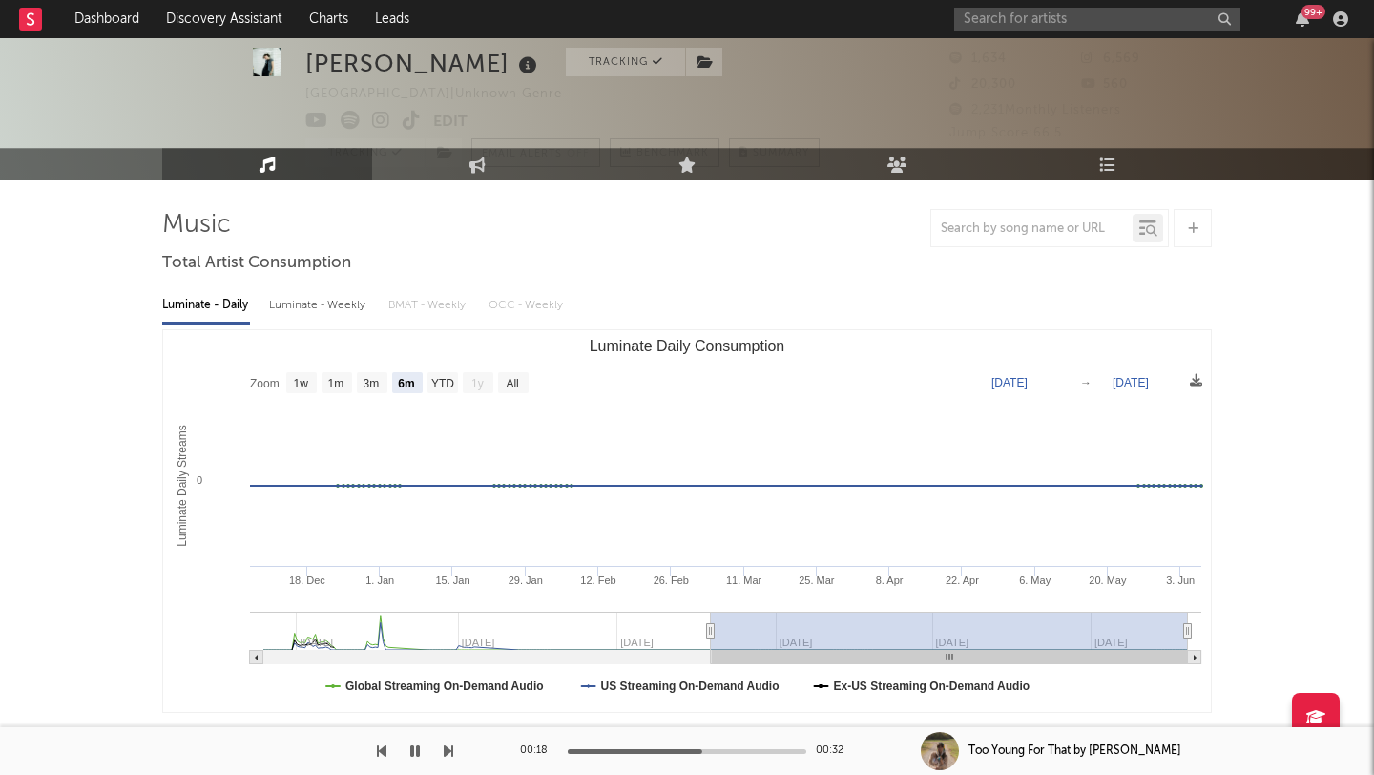
scroll to position [0, 0]
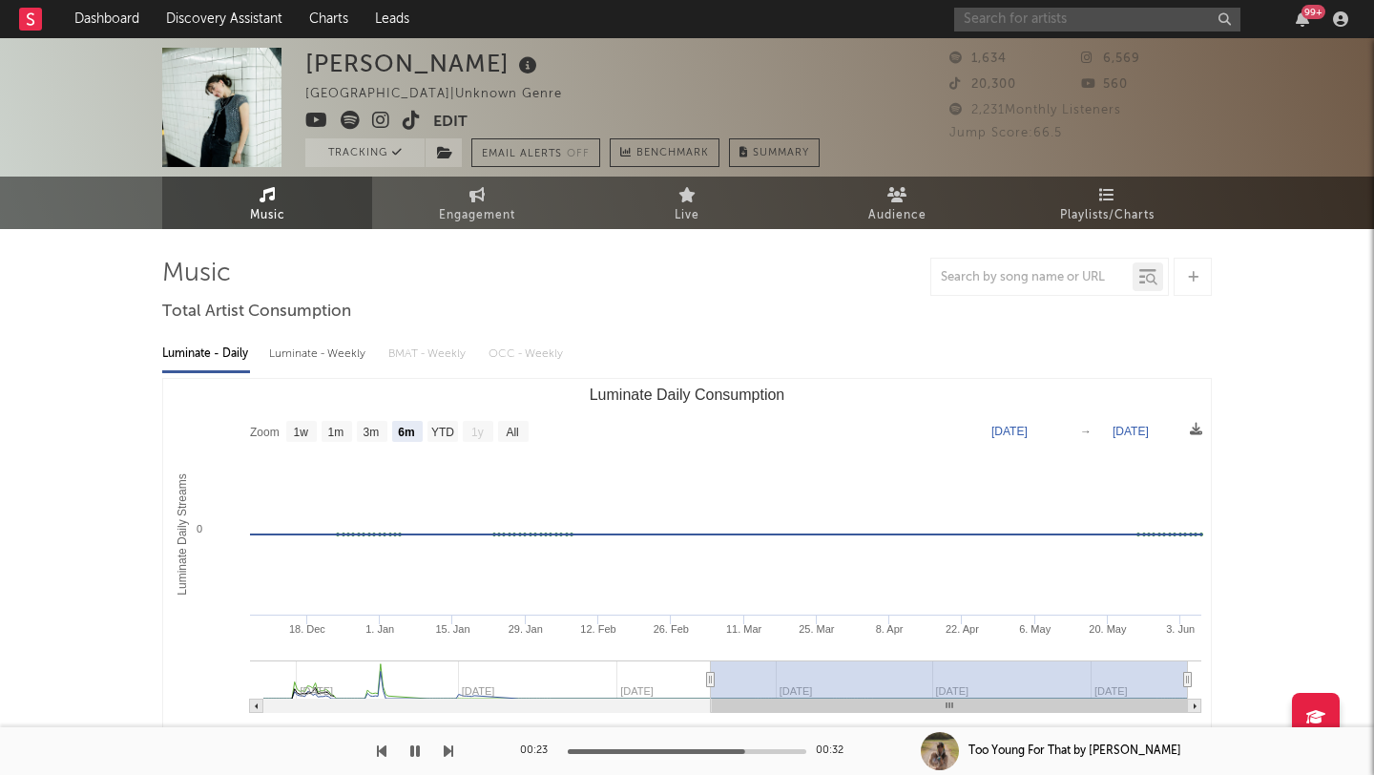
click at [994, 23] on input "text" at bounding box center [1097, 20] width 286 height 24
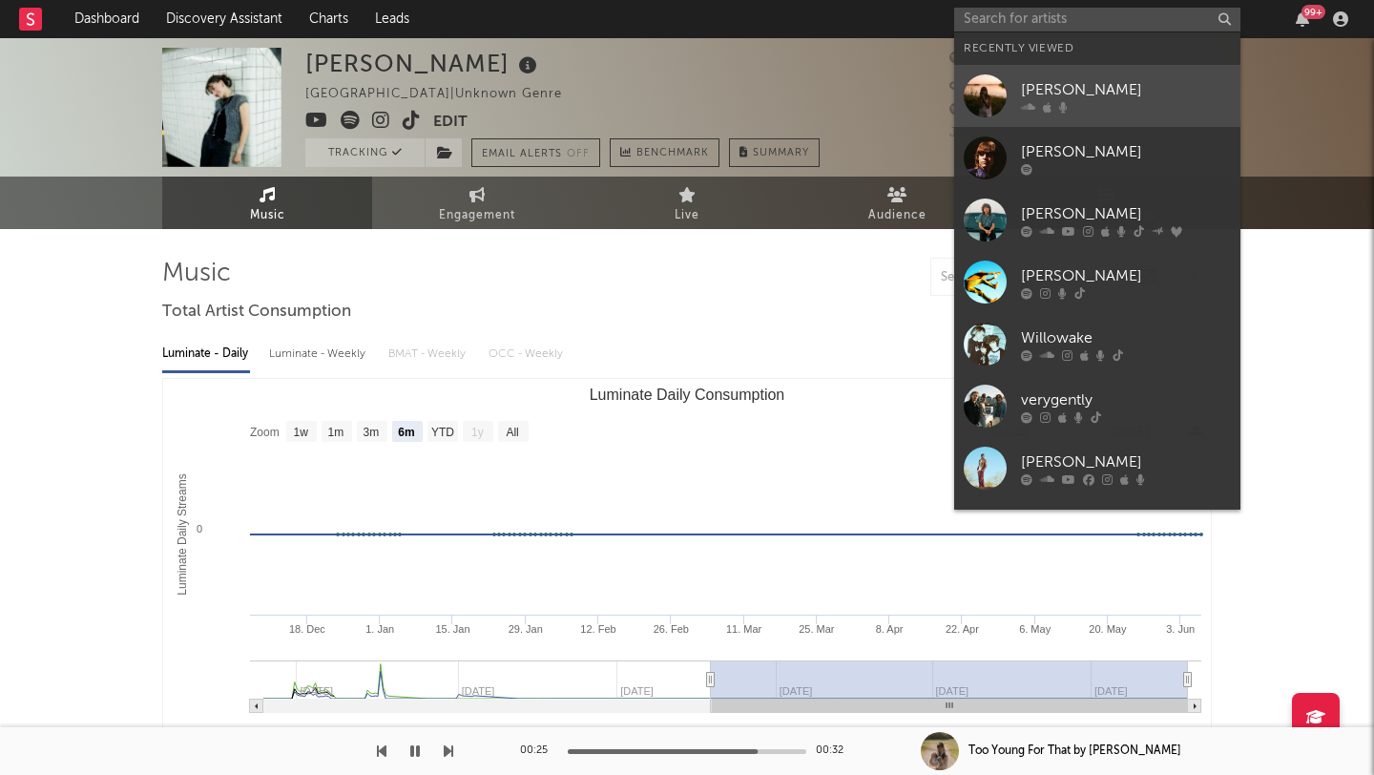
click at [1047, 90] on div "[PERSON_NAME]" at bounding box center [1126, 89] width 210 height 23
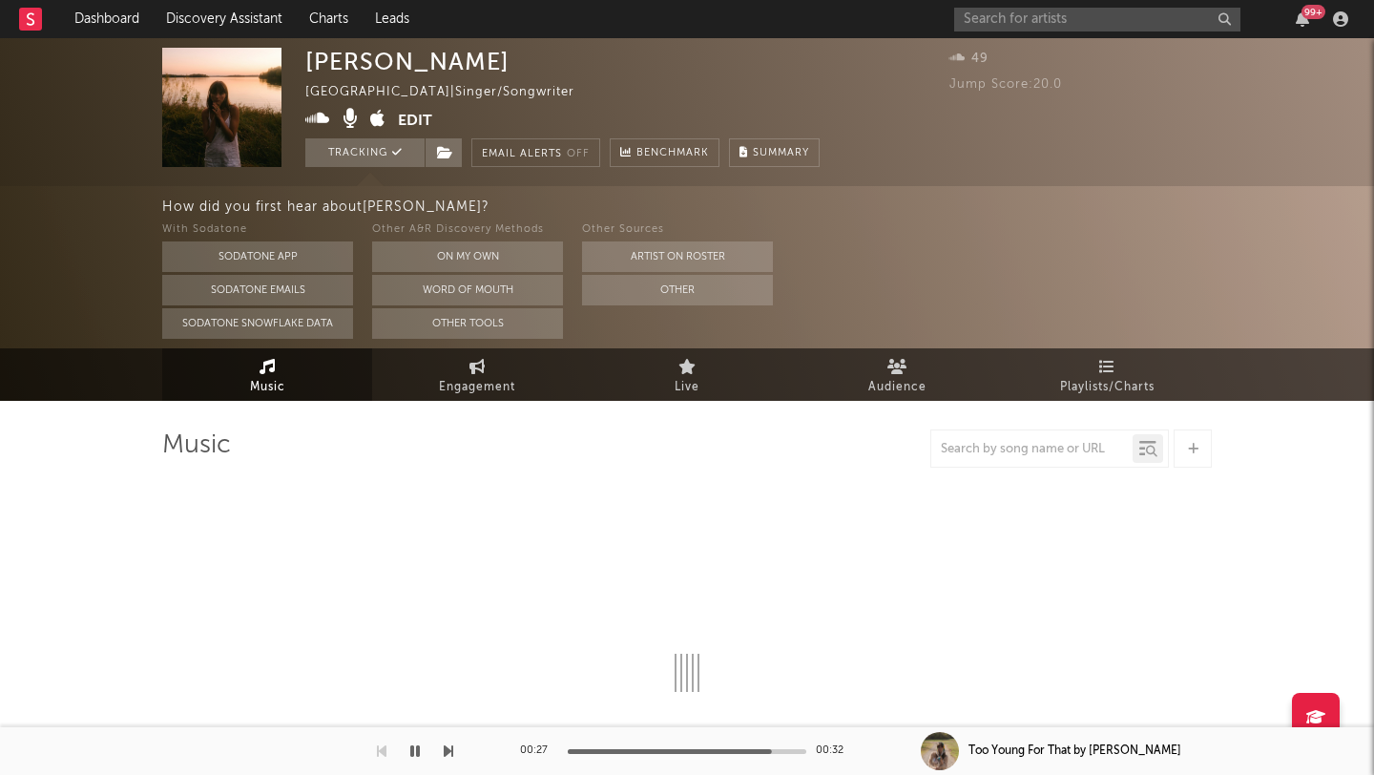
select select "1w"
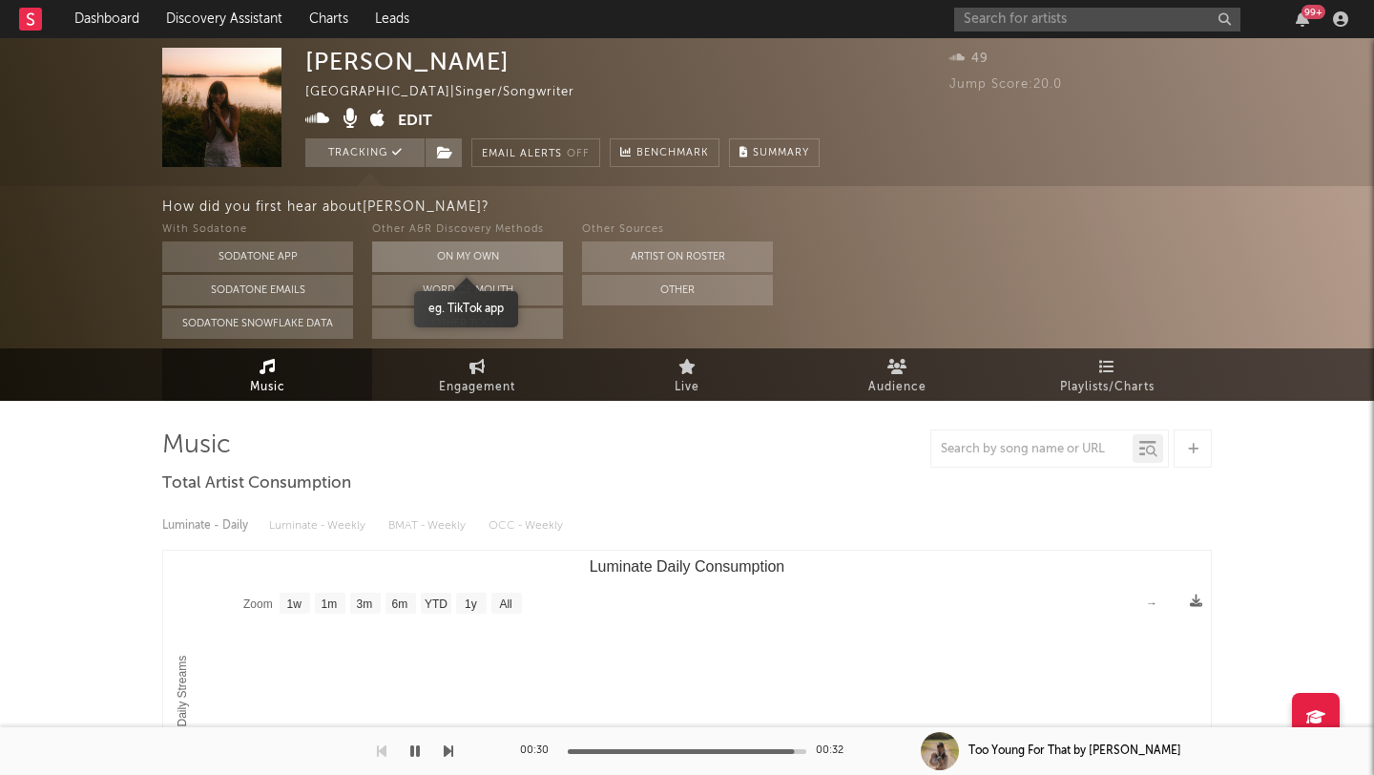
click at [491, 249] on button "On My Own" at bounding box center [467, 256] width 191 height 31
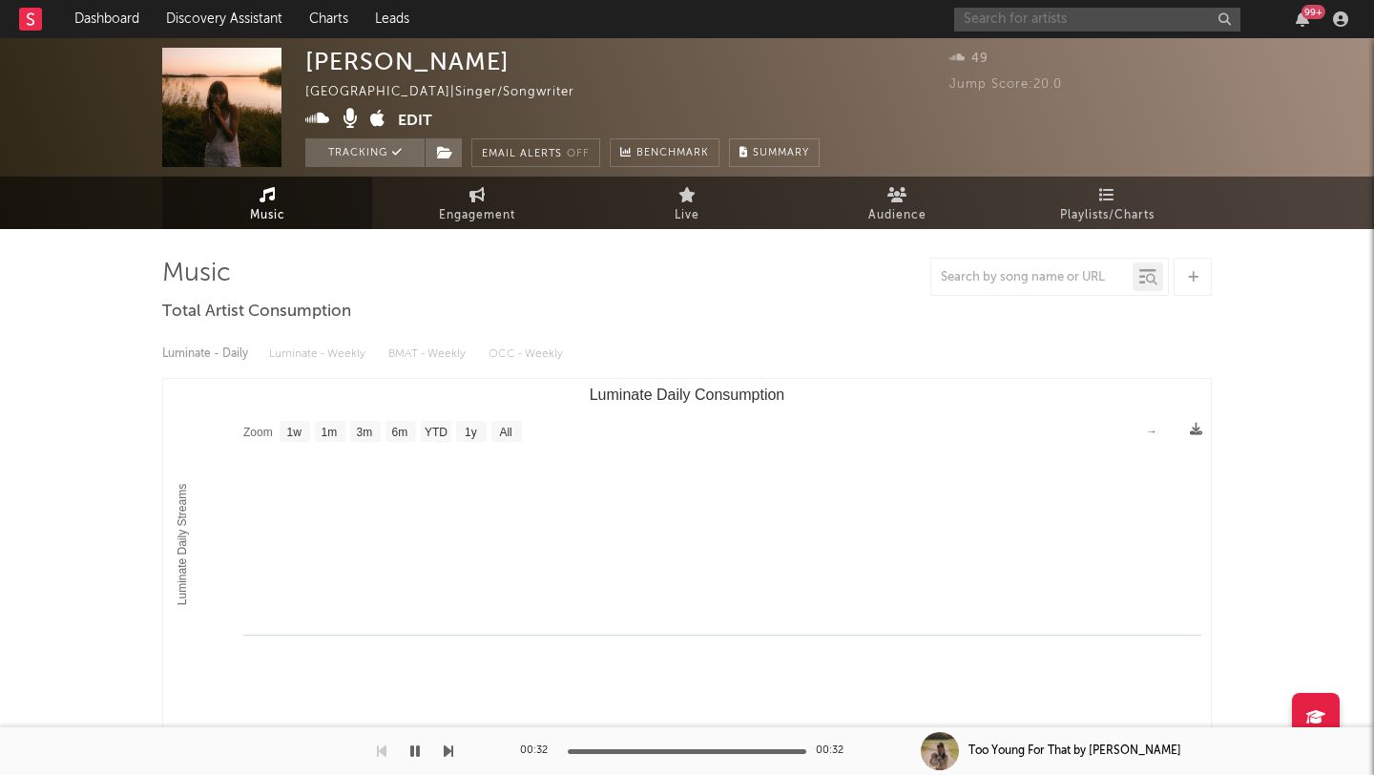
click at [1014, 18] on input "text" at bounding box center [1097, 20] width 286 height 24
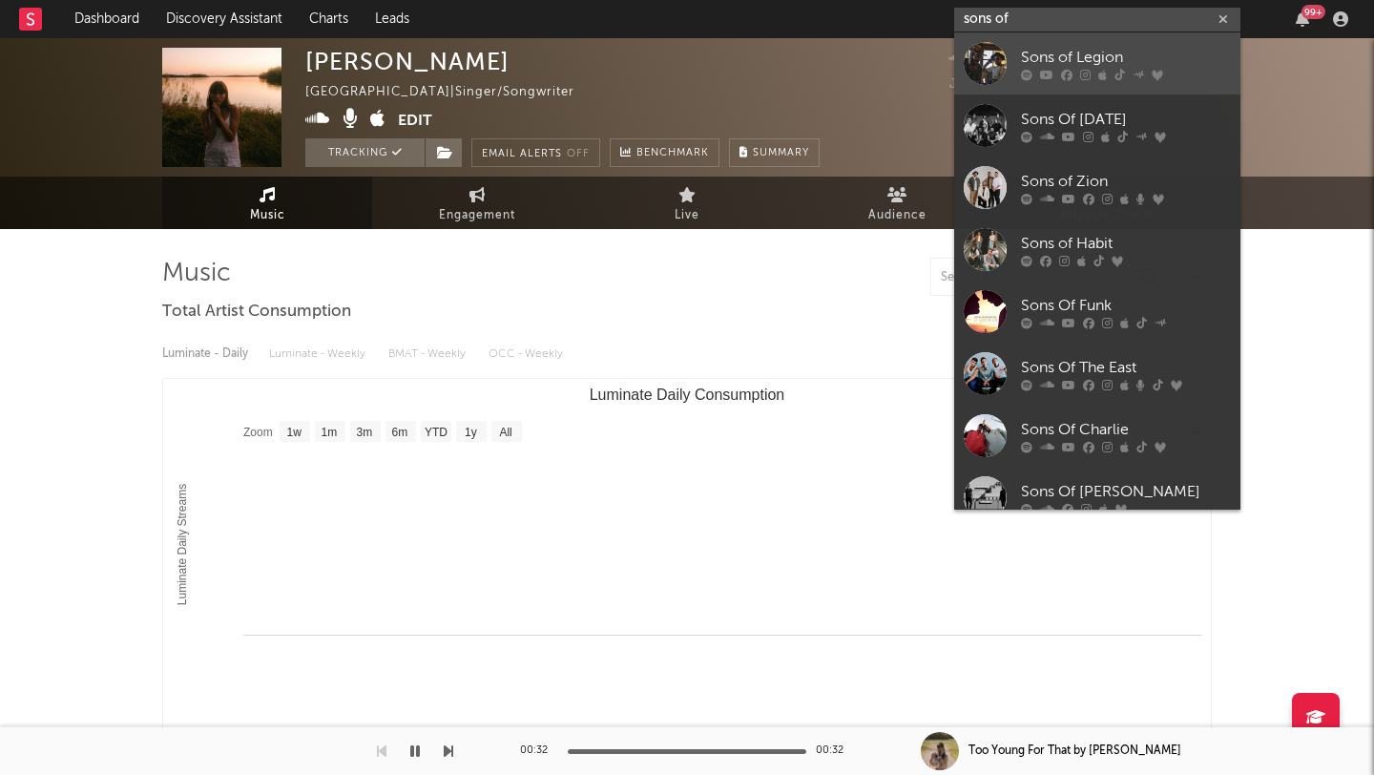
type input "sons of"
click at [1052, 49] on div "Sons of Legion" at bounding box center [1126, 57] width 210 height 23
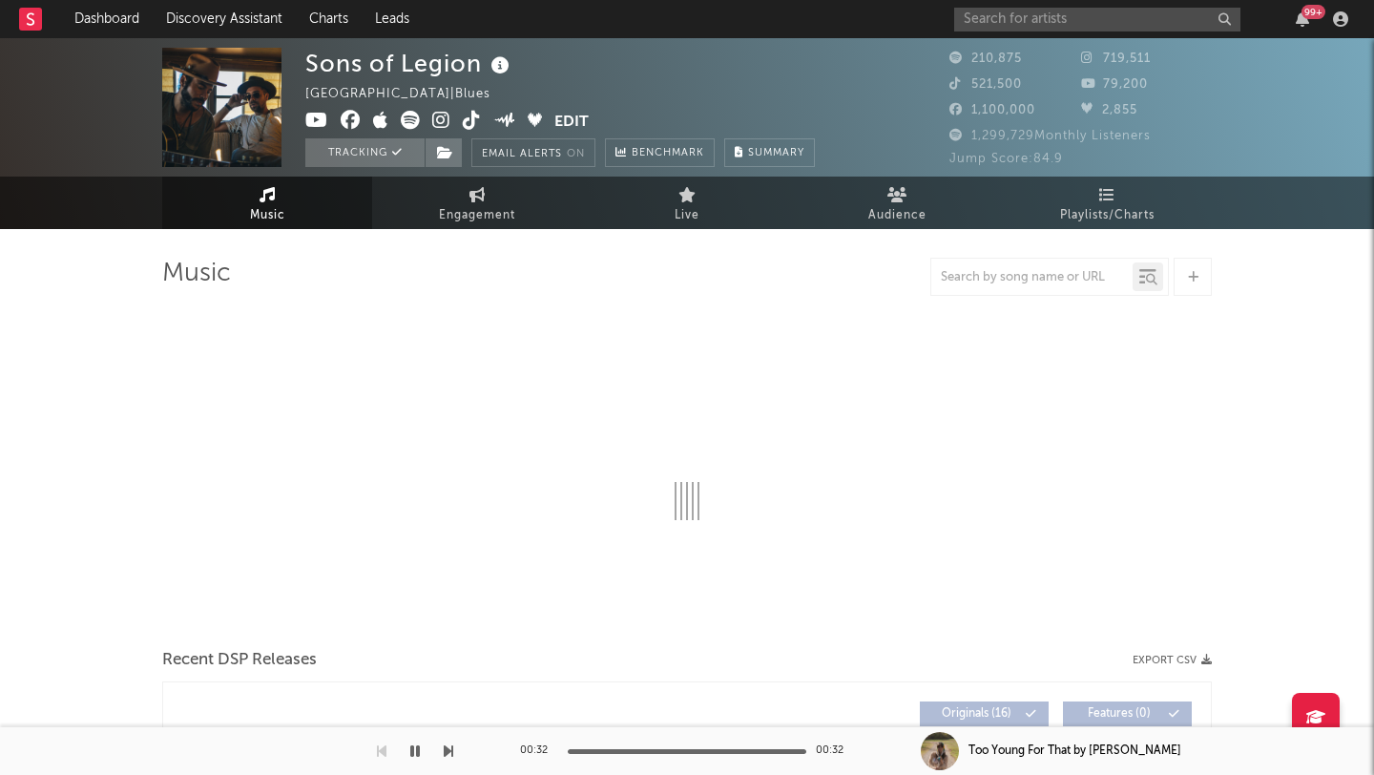
select select "6m"
